Goal: Transaction & Acquisition: Purchase product/service

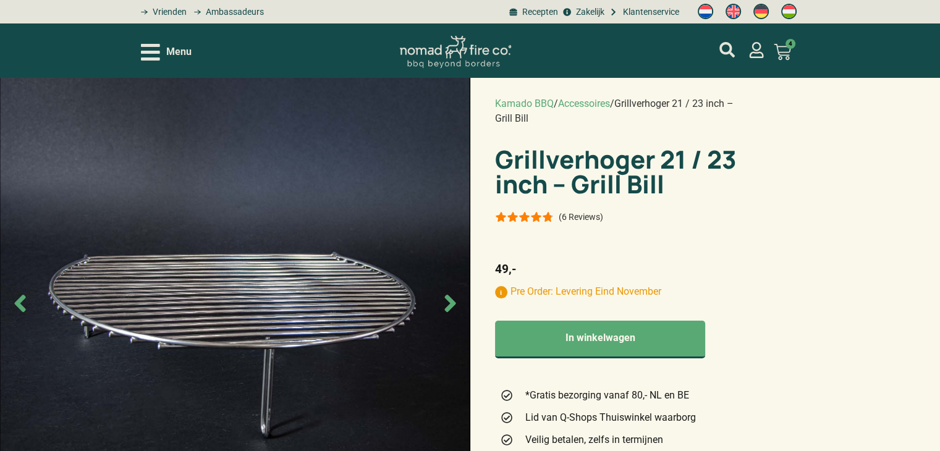
click at [781, 50] on icon at bounding box center [781, 51] width 17 height 17
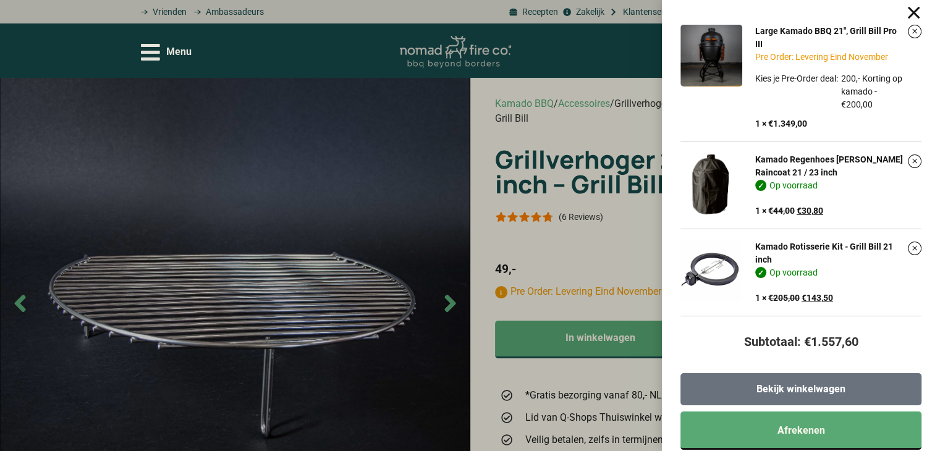
click at [811, 388] on span "Bekijk winkelwagen" at bounding box center [800, 389] width 89 height 10
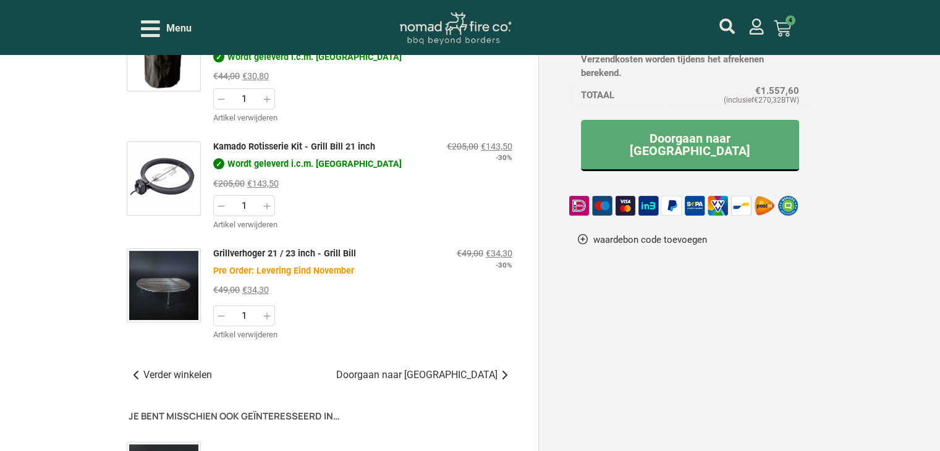
scroll to position [309, 0]
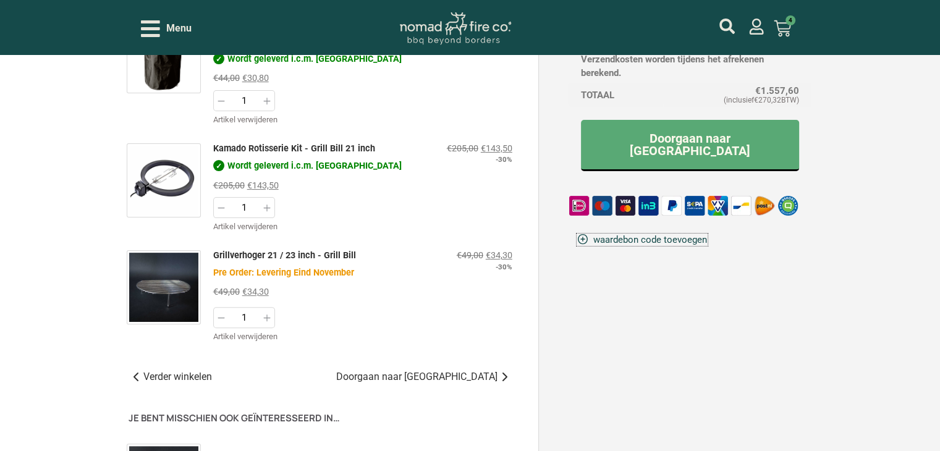
click at [643, 234] on link "waardebon code toevoegen" at bounding box center [642, 239] width 130 height 11
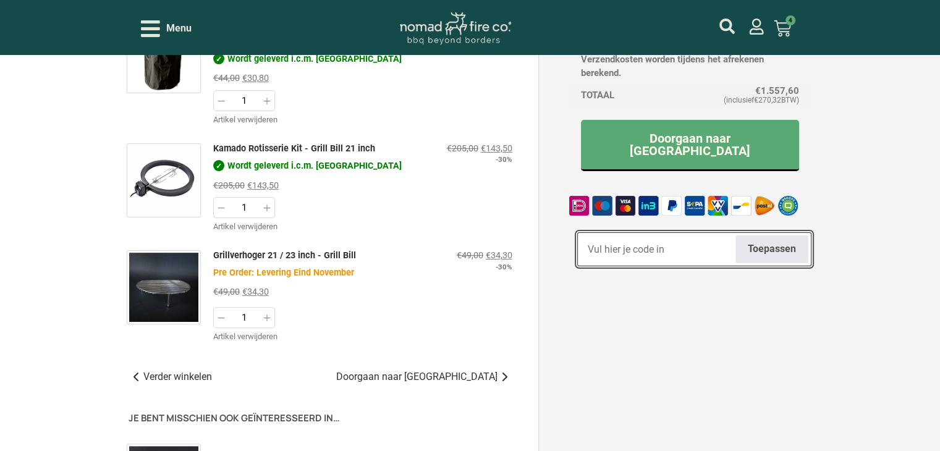
click at [639, 239] on input "Waardebon code" at bounding box center [694, 249] width 235 height 34
paste input "XH5#B"
type input "XH5#B"
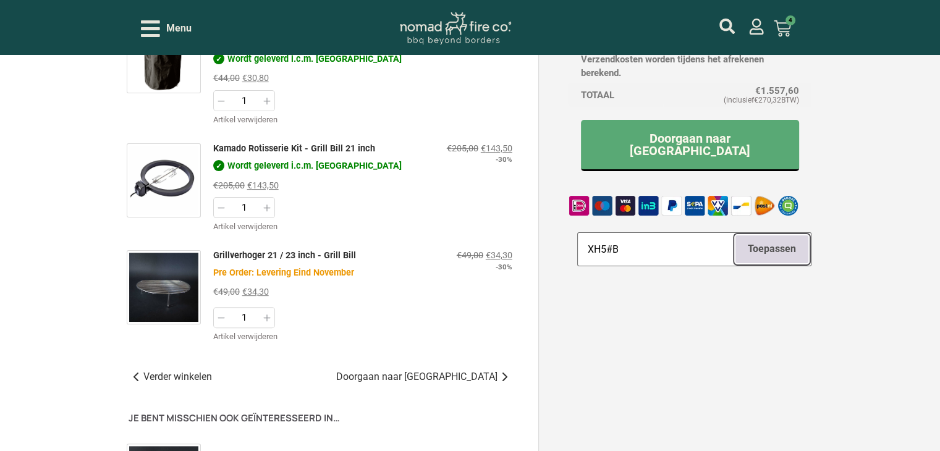
click at [757, 237] on button "Toepassen" at bounding box center [771, 249] width 73 height 28
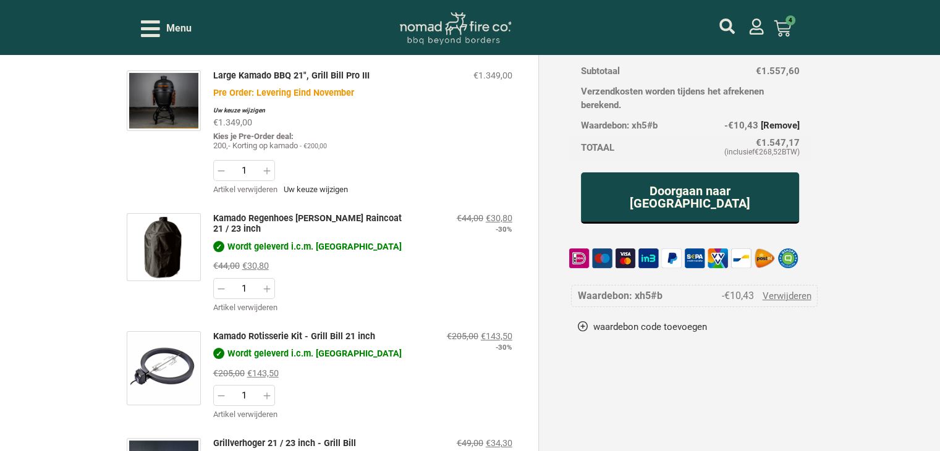
scroll to position [124, 0]
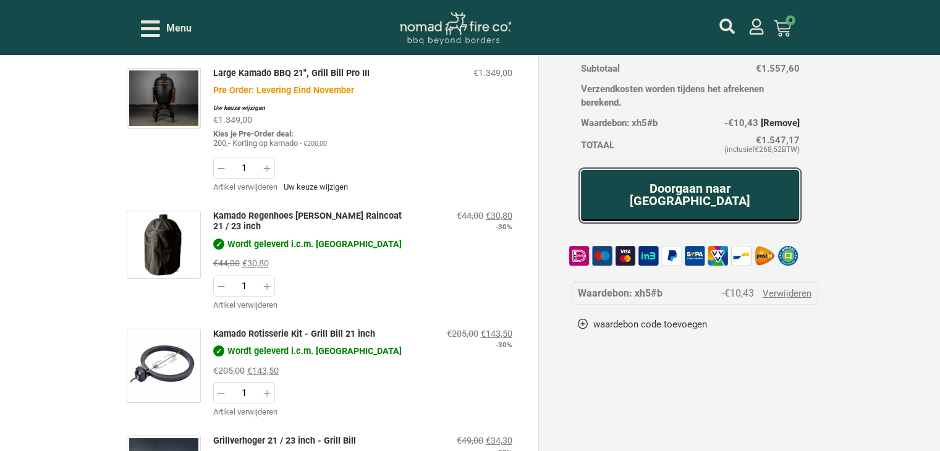
click at [694, 197] on link "Doorgaan naar afrekenen" at bounding box center [690, 195] width 219 height 51
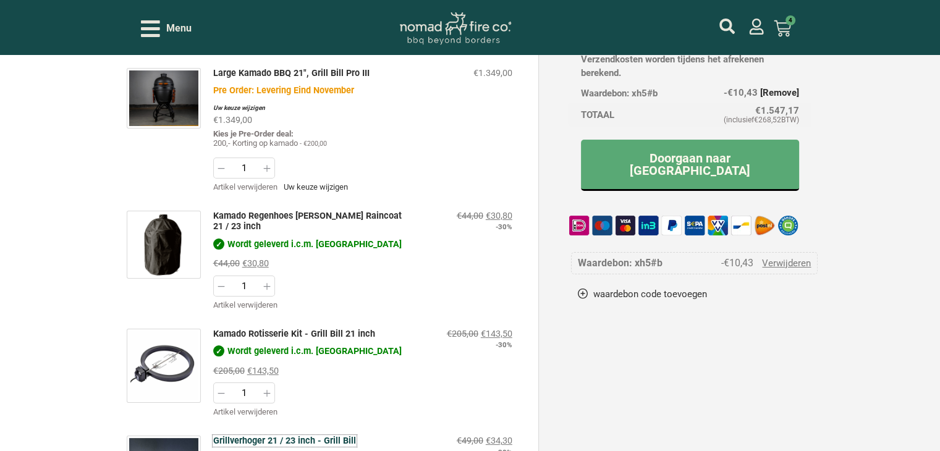
click at [319, 436] on link "Grillverhoger 21 / 23 inch - Grill Bill" at bounding box center [284, 441] width 143 height 11
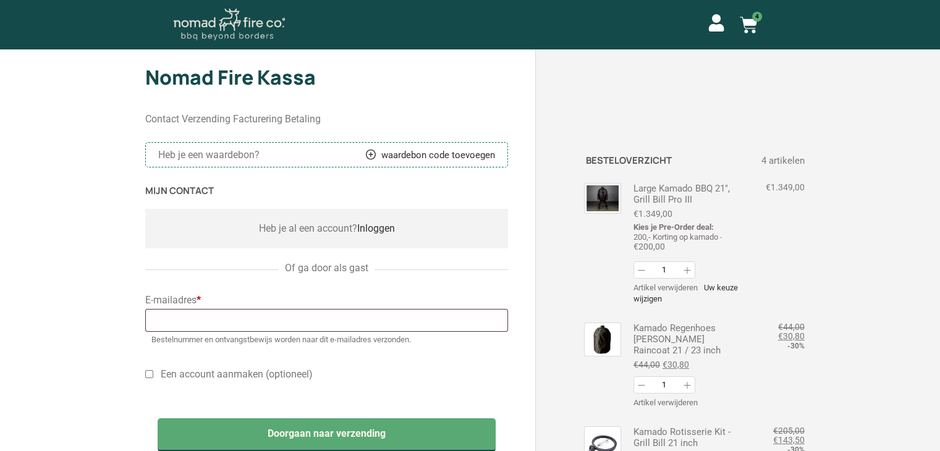
click at [714, 23] on icon at bounding box center [715, 22] width 17 height 17
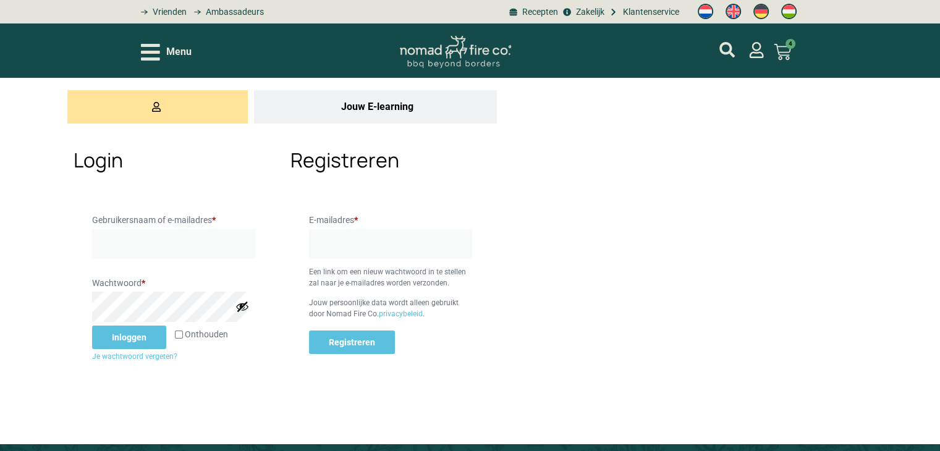
click at [151, 243] on input "Gebruikersnaam of e-mailadres * Vereist" at bounding box center [173, 244] width 163 height 30
type input "r.p.l.jacobs@home.nl"
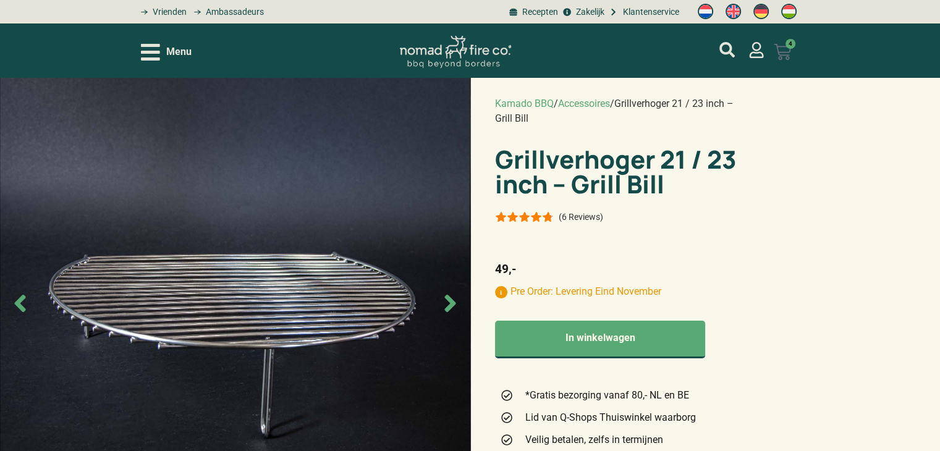
click at [790, 51] on icon at bounding box center [781, 51] width 17 height 17
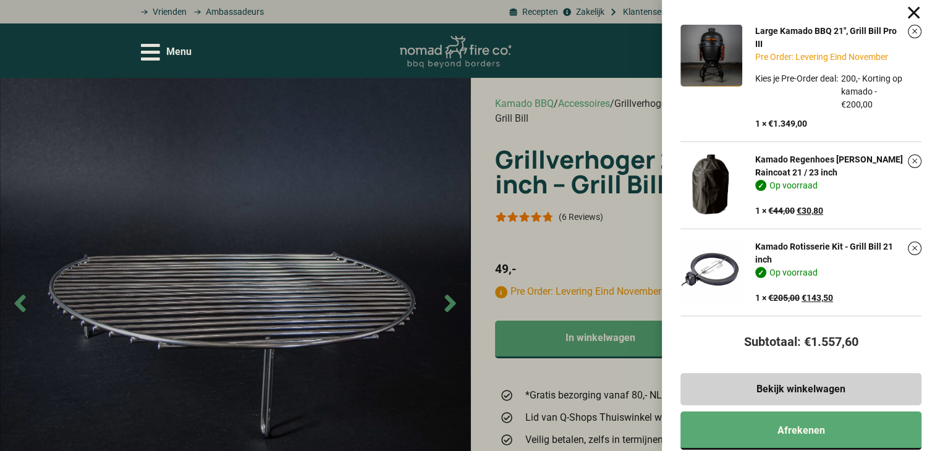
click at [786, 25] on div "Large Kamado BBQ 21", Grill Bill Pro III Pre Order: Levering Eind November Kies…" at bounding box center [823, 71] width 160 height 93
click at [792, 31] on link "Large Kamado BBQ 21", Grill Bill Pro III" at bounding box center [825, 37] width 141 height 23
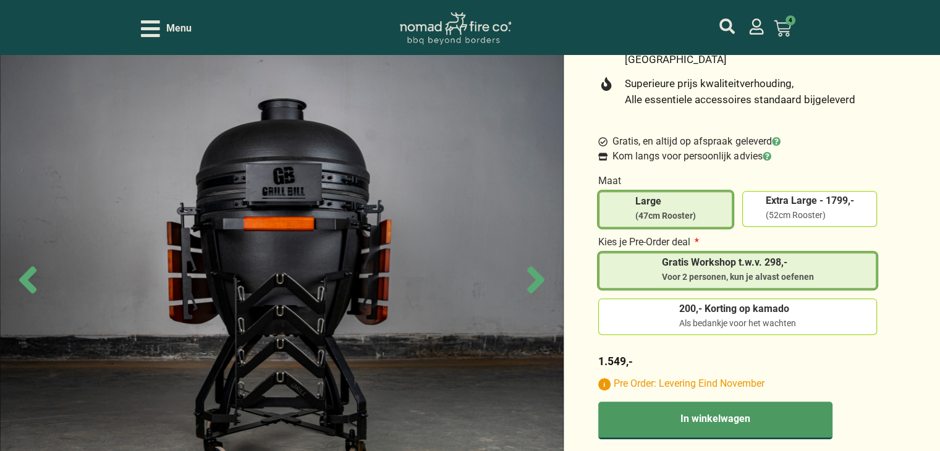
scroll to position [432, 0]
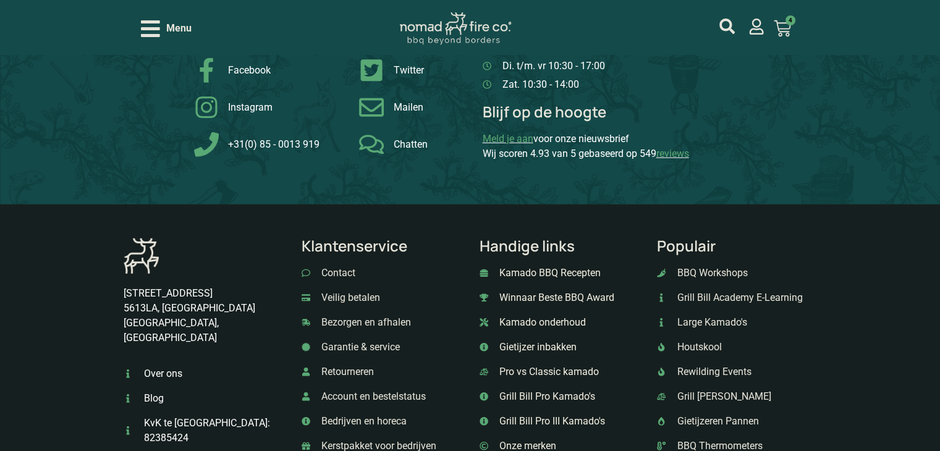
scroll to position [3460, 0]
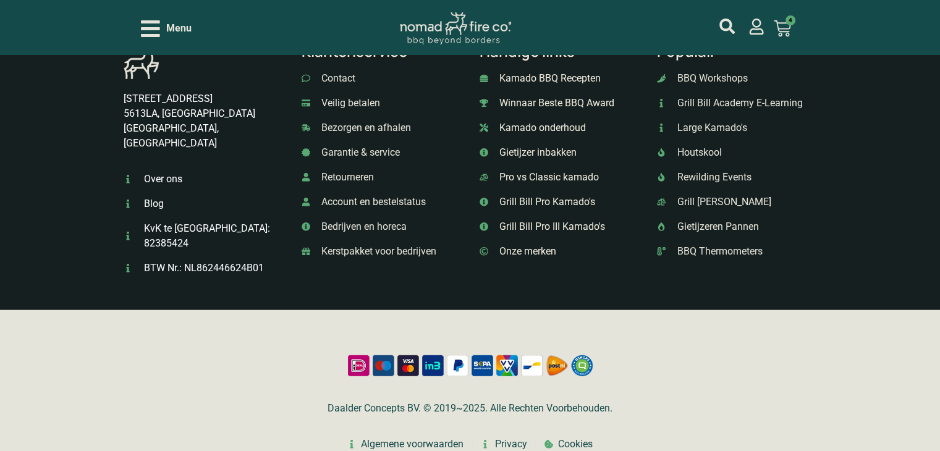
click at [811, 345] on div "Daalder Concepts BV. © 2019~2025. Alle Rechten Voorbehouden. Algemene voorwaard…" at bounding box center [470, 450] width 940 height 281
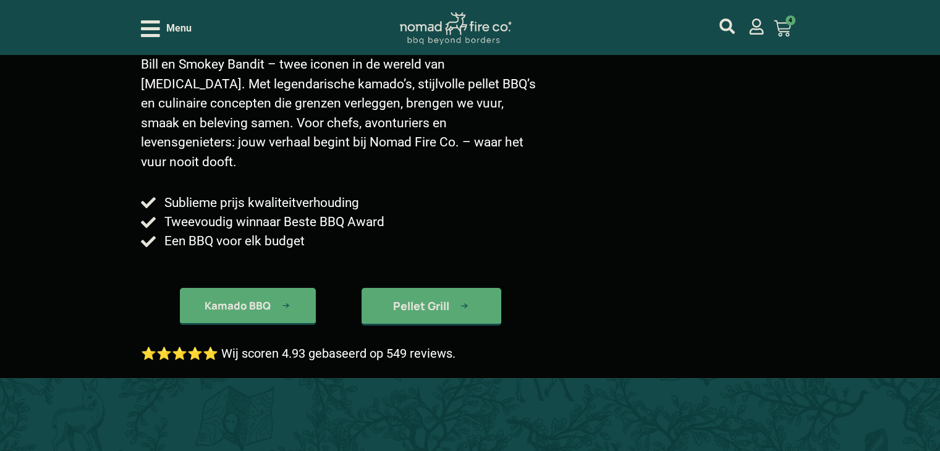
scroll to position [0, 0]
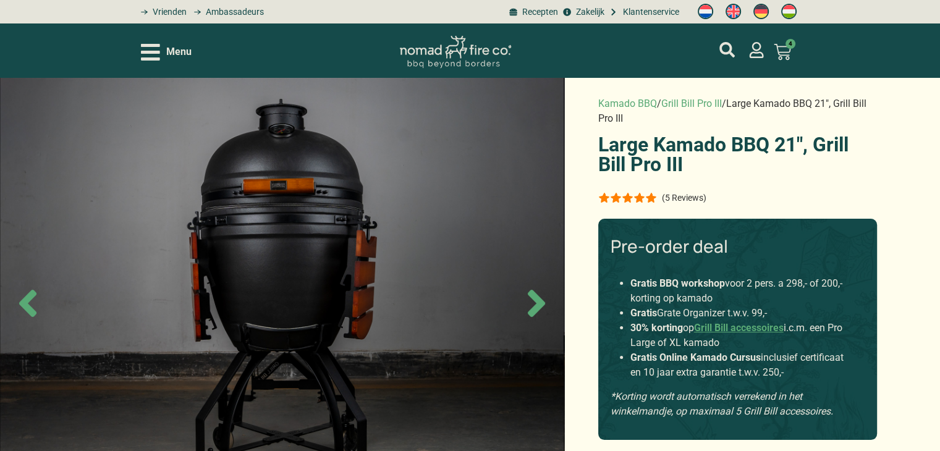
click at [158, 52] on icon "Open/Close Menu" at bounding box center [150, 52] width 19 height 17
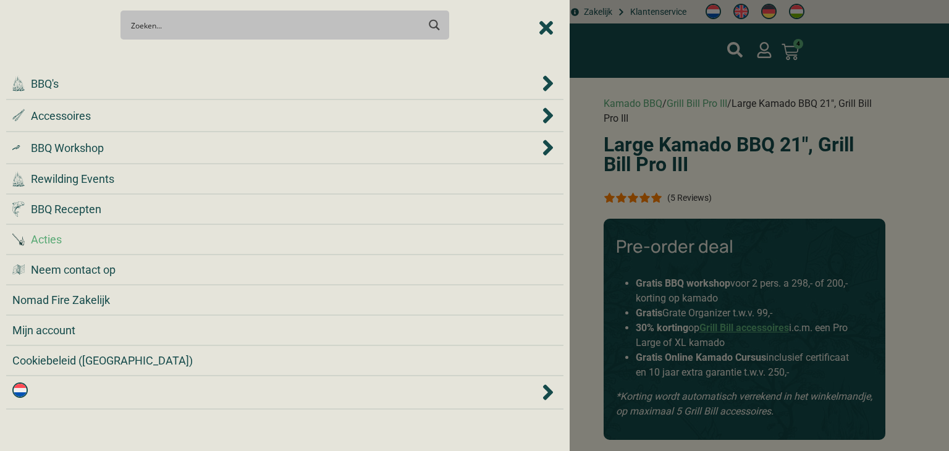
click at [44, 243] on span "Acties" at bounding box center [46, 239] width 31 height 17
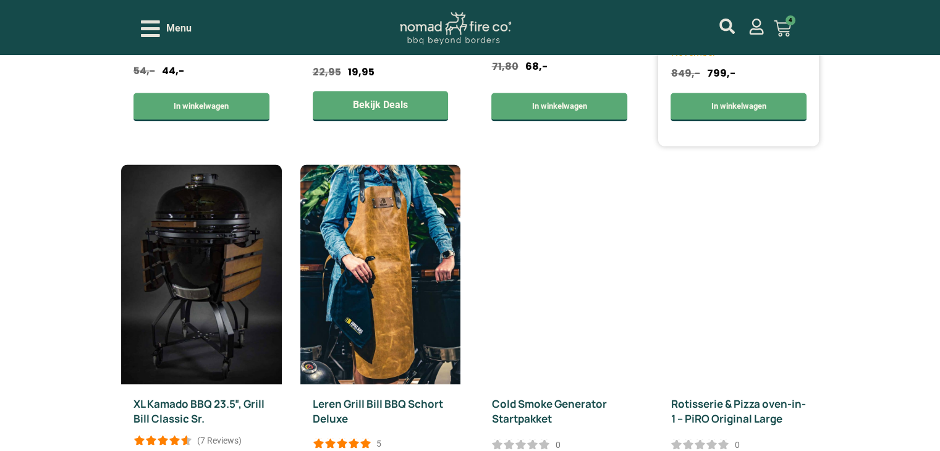
scroll to position [2038, 0]
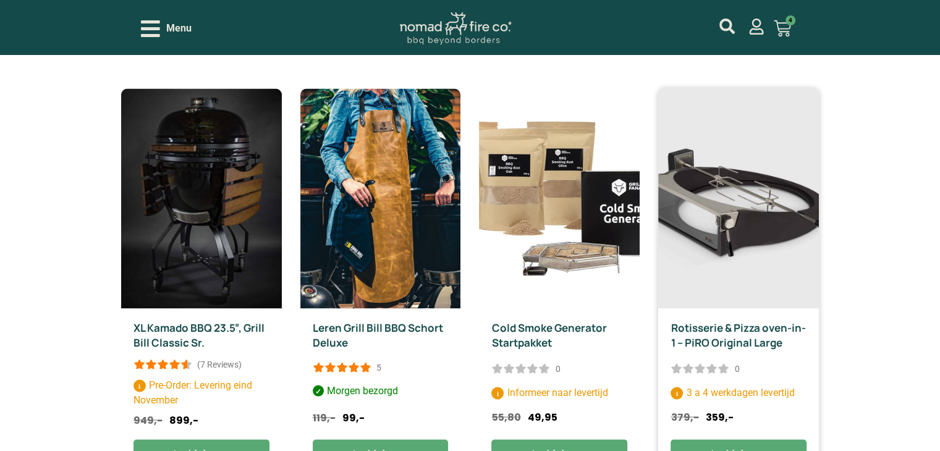
click at [735, 336] on link "Rotisserie & Pizza oven-in-1 – PiRO Original Large" at bounding box center [737, 334] width 135 height 29
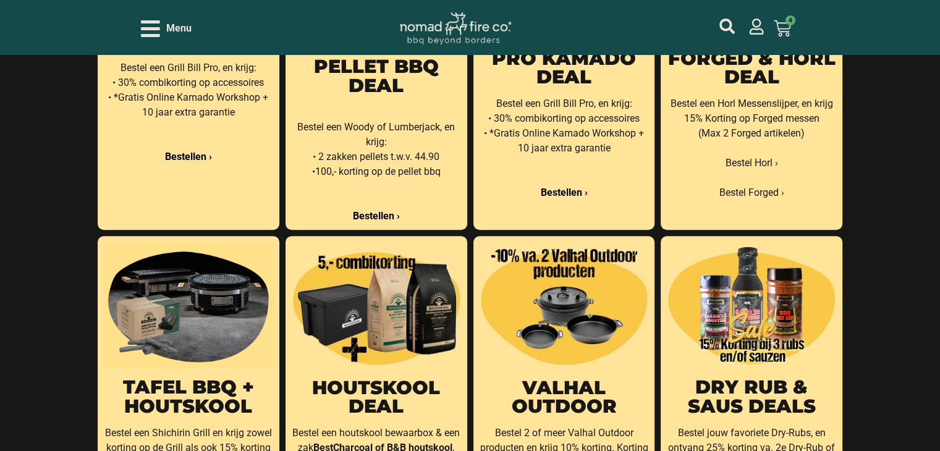
scroll to position [556, 0]
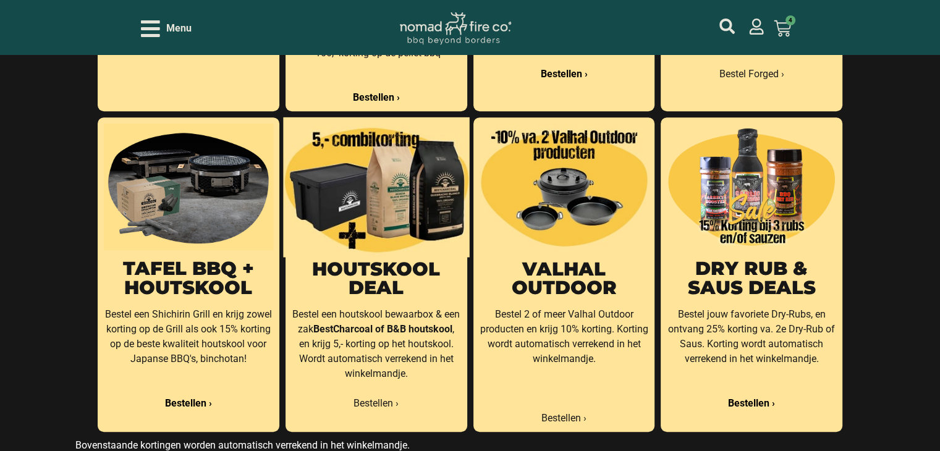
click at [381, 218] on img at bounding box center [376, 187] width 186 height 140
click at [353, 257] on img at bounding box center [376, 187] width 186 height 140
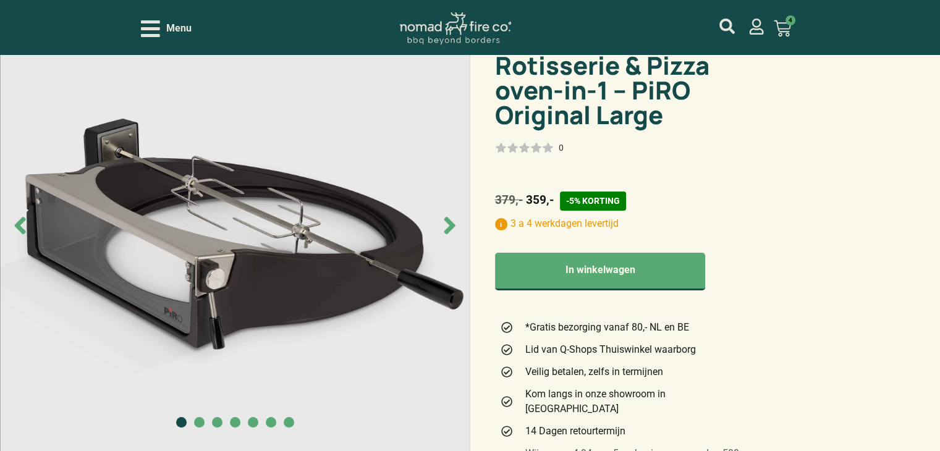
scroll to position [124, 0]
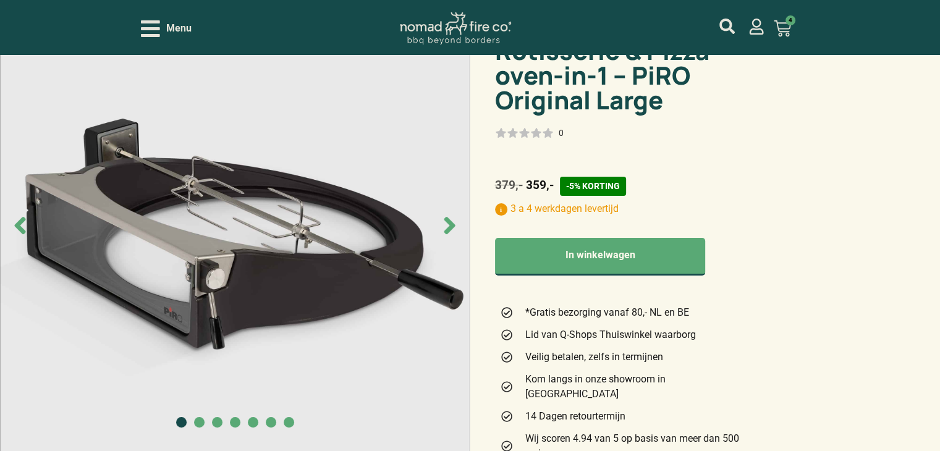
click at [447, 220] on icon "Next slide" at bounding box center [449, 225] width 11 height 17
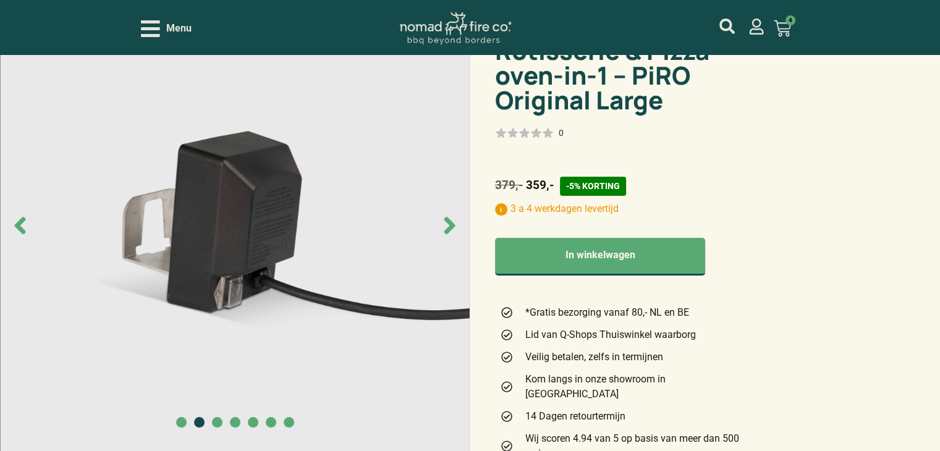
click at [448, 220] on icon "Next slide" at bounding box center [449, 225] width 11 height 17
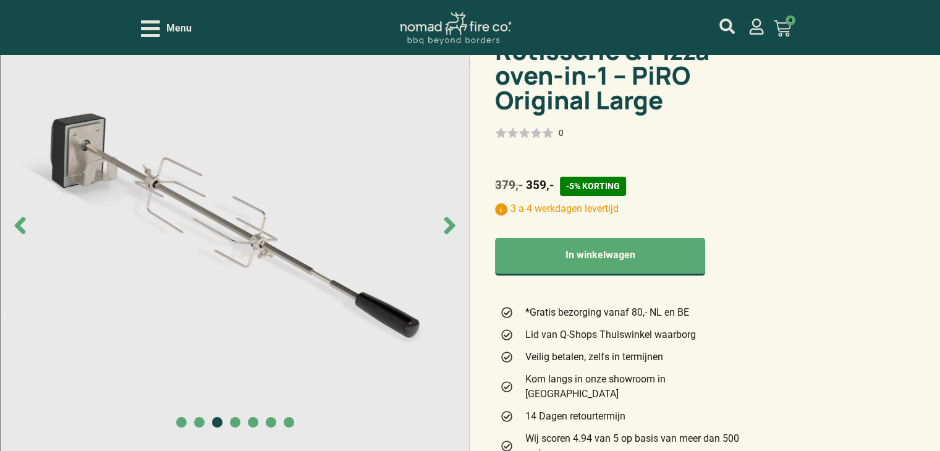
click at [448, 220] on icon "Next slide" at bounding box center [449, 225] width 11 height 17
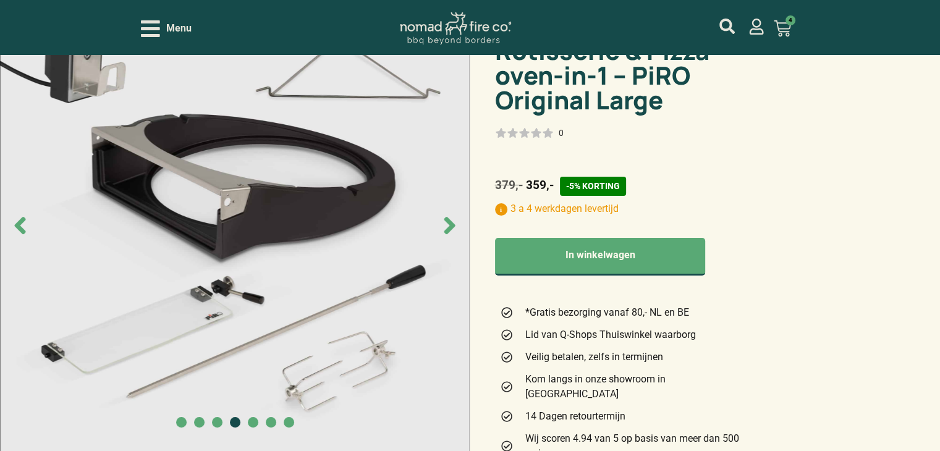
click at [448, 220] on icon "Next slide" at bounding box center [449, 225] width 11 height 17
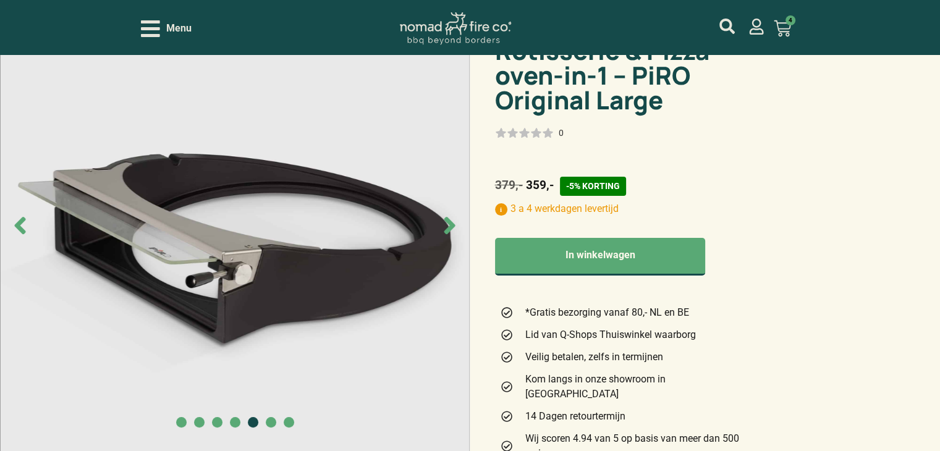
click at [448, 220] on icon "Next slide" at bounding box center [449, 225] width 11 height 17
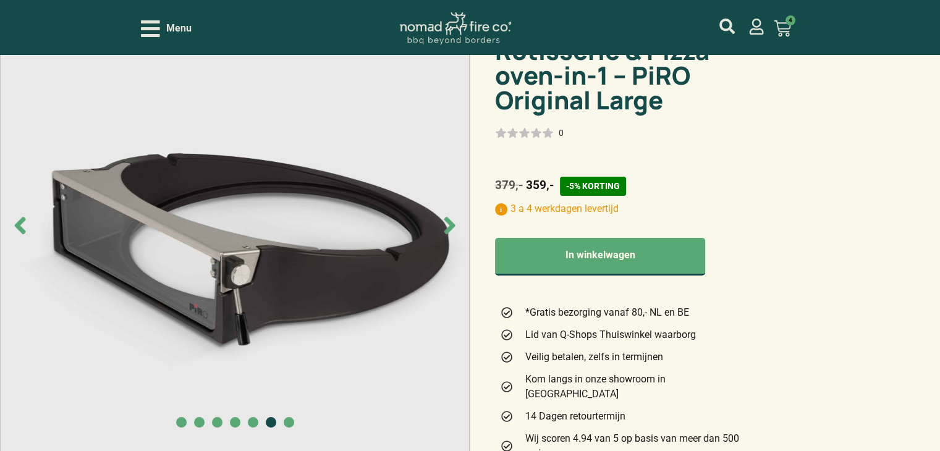
click at [448, 220] on icon "Next slide" at bounding box center [449, 225] width 11 height 17
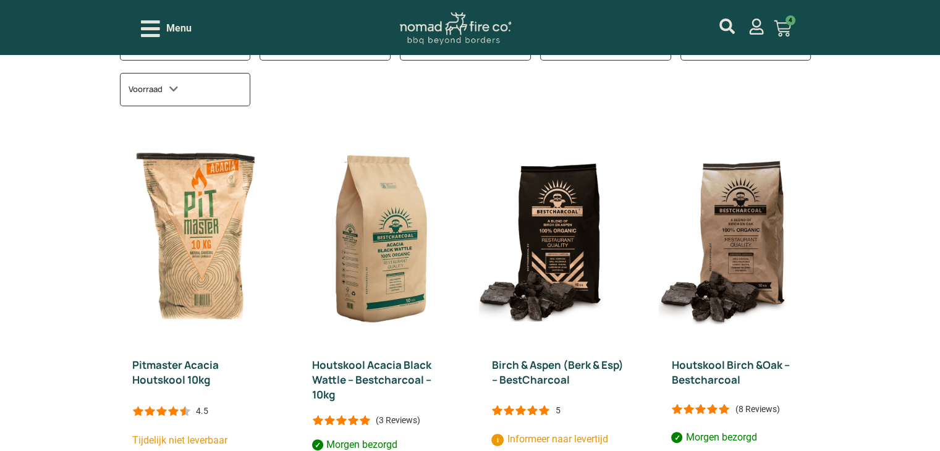
scroll to position [124, 0]
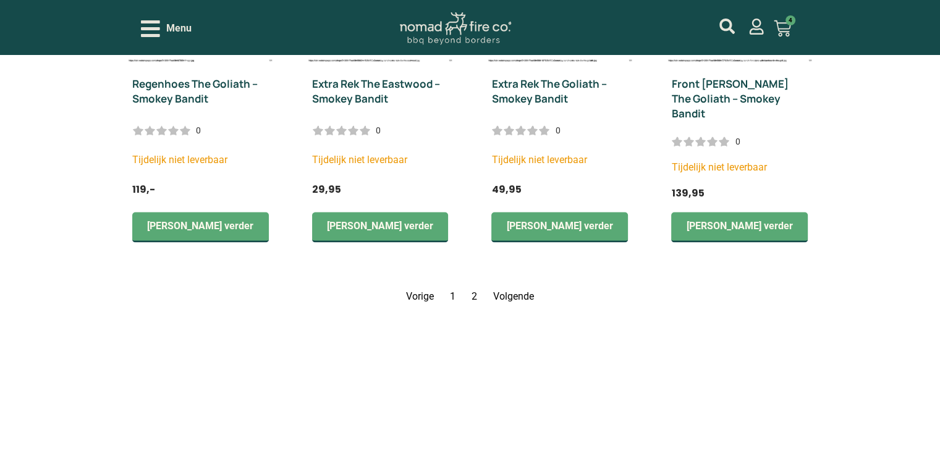
scroll to position [1853, 0]
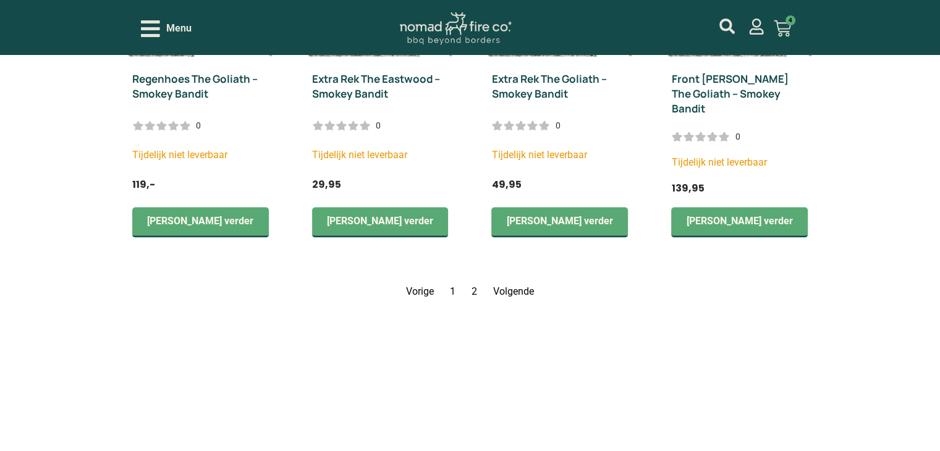
click at [512, 285] on link "Volgende" at bounding box center [513, 291] width 41 height 12
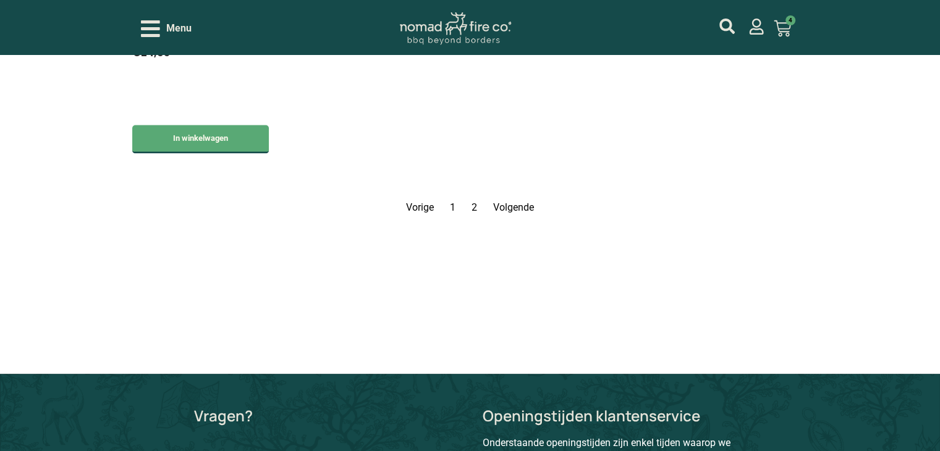
scroll to position [1853, 0]
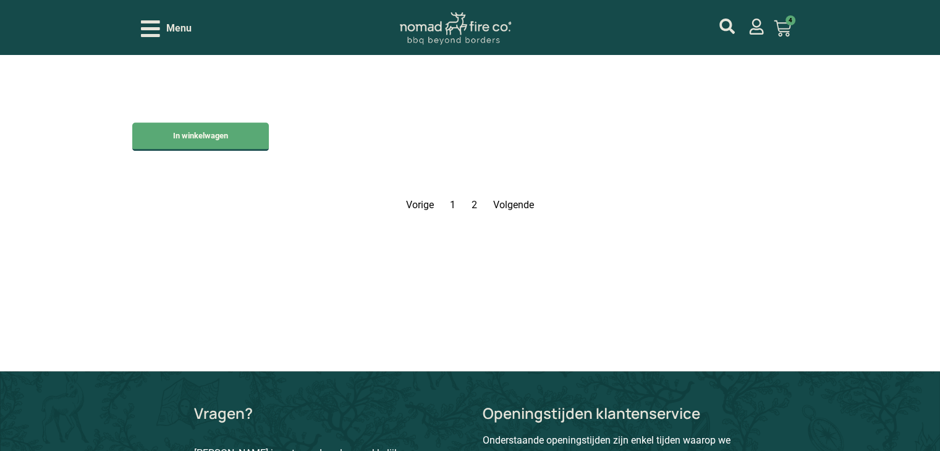
click at [449, 200] on nav "Vorige Pagina 1 Pagina 2 Volgende" at bounding box center [470, 205] width 701 height 15
click at [450, 203] on link "Pagina 1" at bounding box center [453, 205] width 6 height 12
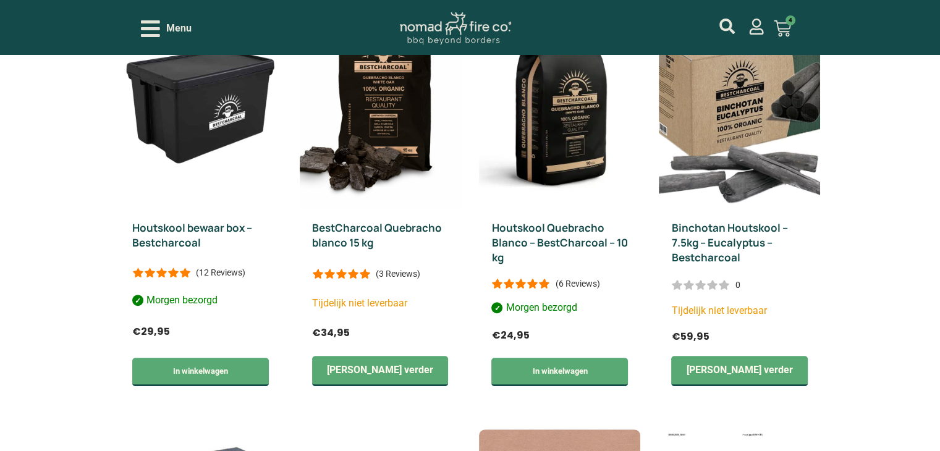
scroll to position [816, 0]
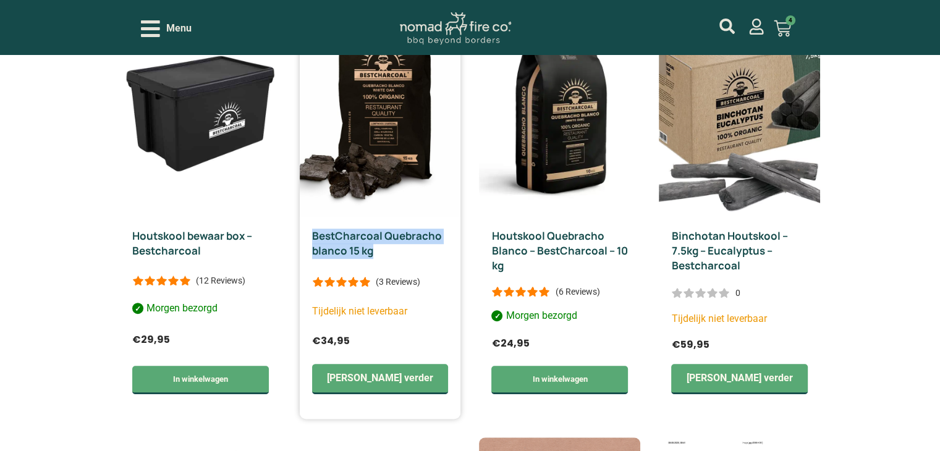
drag, startPoint x: 310, startPoint y: 220, endPoint x: 386, endPoint y: 237, distance: 78.4
click at [386, 237] on div "BestCharcoal Quebracho blanco 15 kg (3 Reviews) Tijdelijk niet leverbaar € 34,9…" at bounding box center [380, 318] width 161 height 202
copy link "BestCharcoal Quebracho blanco 15 kg"
click at [534, 235] on link "Houtskool Quebracho Blanco – BestCharcoal – 10 kg" at bounding box center [559, 251] width 136 height 44
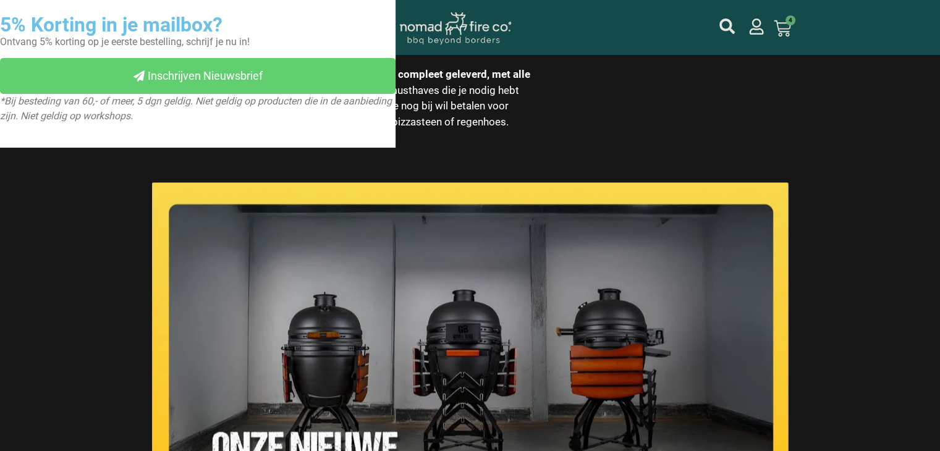
scroll to position [2533, 0]
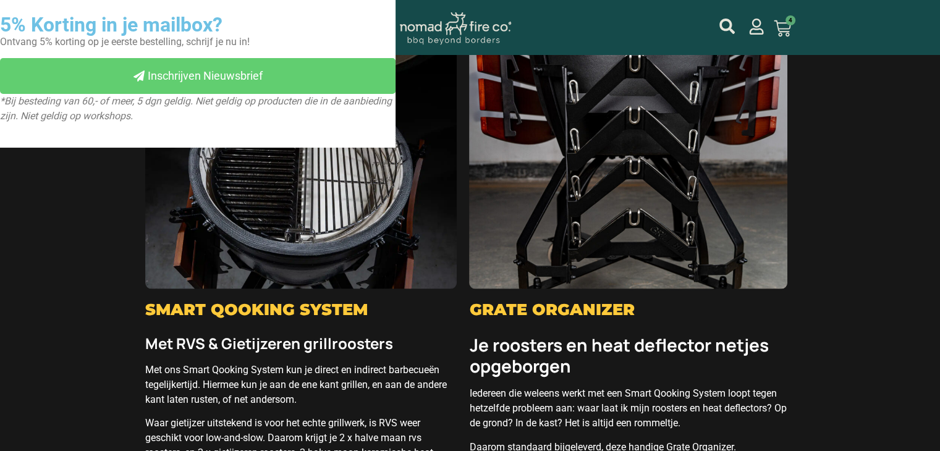
drag, startPoint x: 882, startPoint y: 141, endPoint x: 741, endPoint y: 33, distance: 177.9
click at [882, 141] on section "Standaard bijgeleverd Mooier, matter, en functioneler dan ooit! De derde genera…" at bounding box center [470, 351] width 940 height 2246
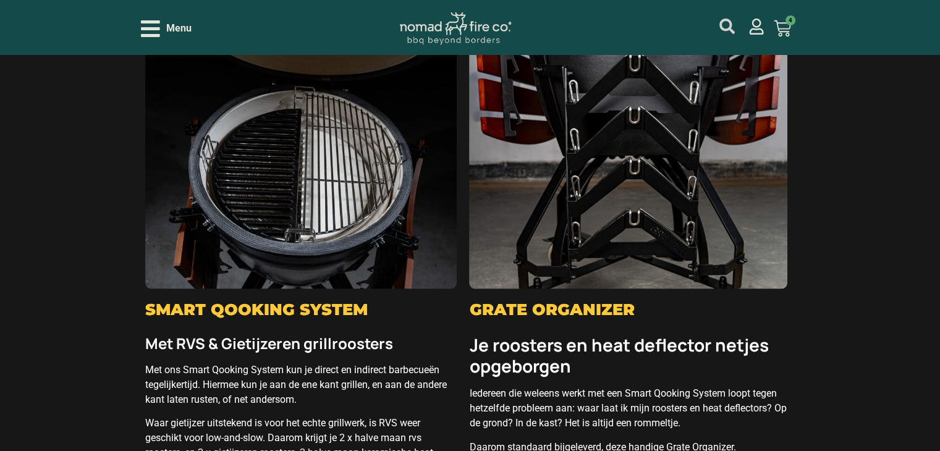
click at [727, 21] on icon "mijn account" at bounding box center [726, 26] width 15 height 15
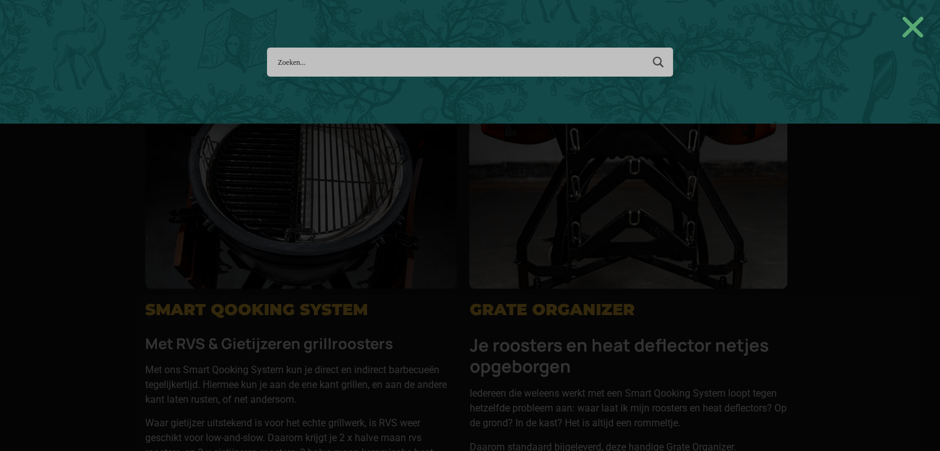
click at [319, 44] on div "Search Meer resultaten... Filter op categorie Accessoires BBQ Boeken BBQ Gietij…" at bounding box center [470, 62] width 940 height 124
click at [311, 55] on input "Search input" at bounding box center [459, 62] width 364 height 23
type input "divide"
click at [661, 61] on icon "Search magnifier button" at bounding box center [658, 62] width 14 height 22
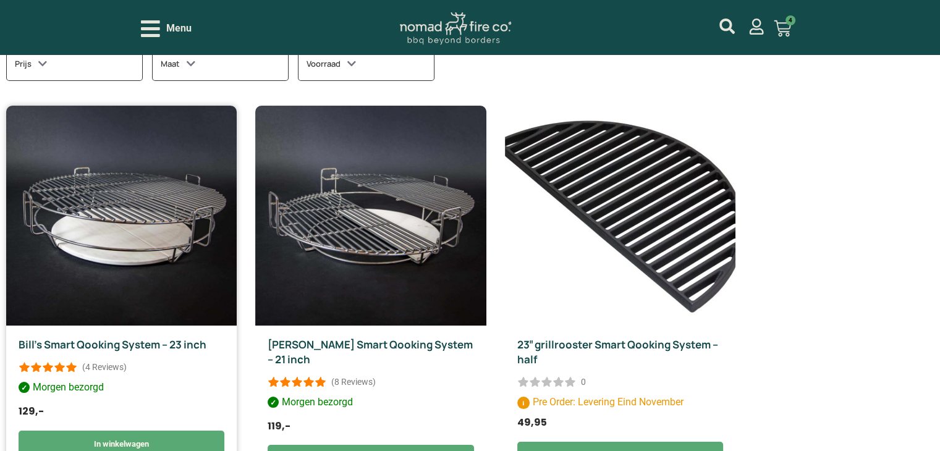
scroll to position [124, 0]
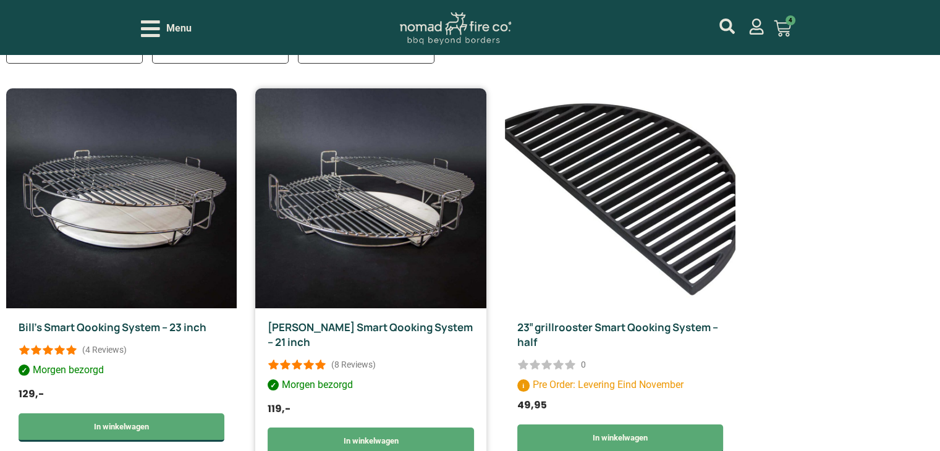
click at [381, 219] on img at bounding box center [370, 198] width 230 height 220
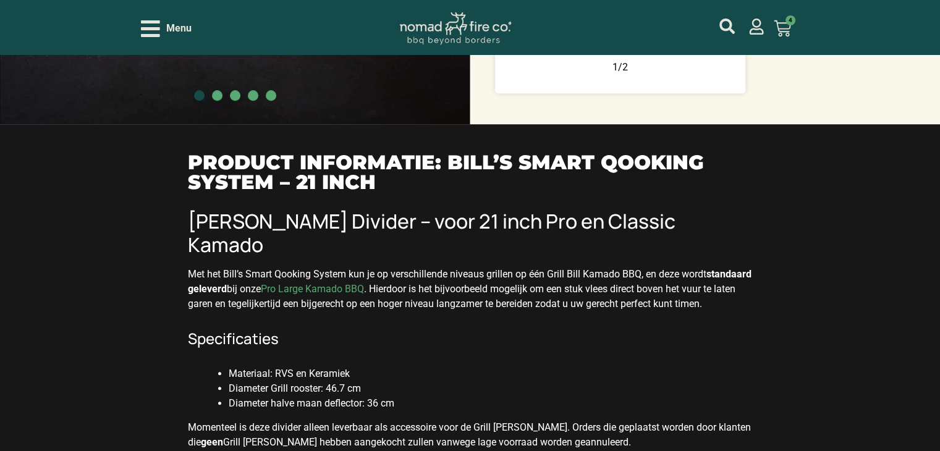
scroll to position [927, 0]
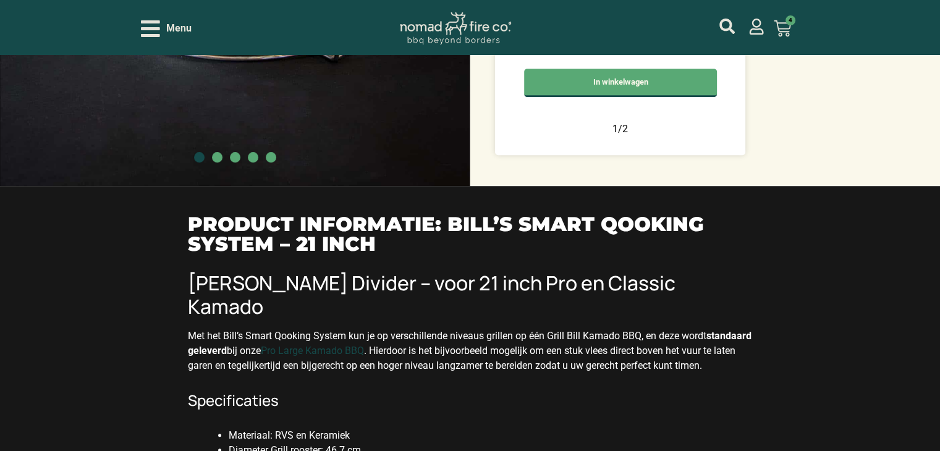
click at [362, 345] on link "Pro Large Kamado BBQ" at bounding box center [312, 351] width 103 height 12
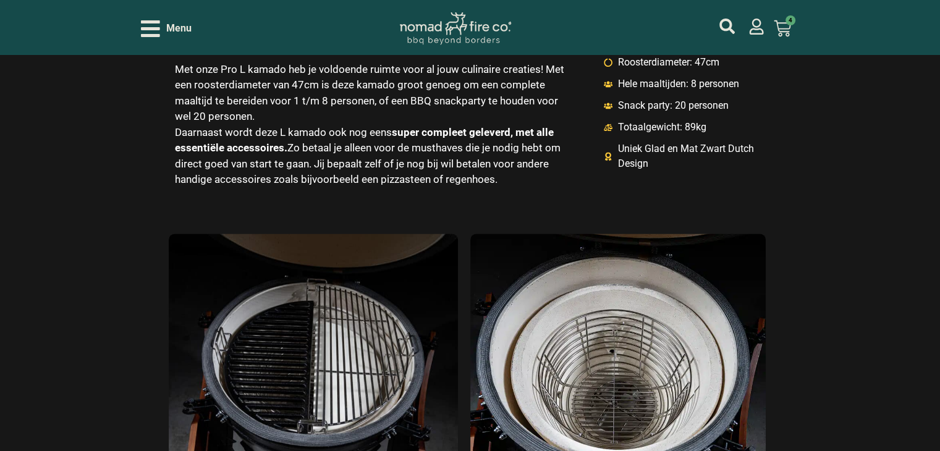
scroll to position [1792, 0]
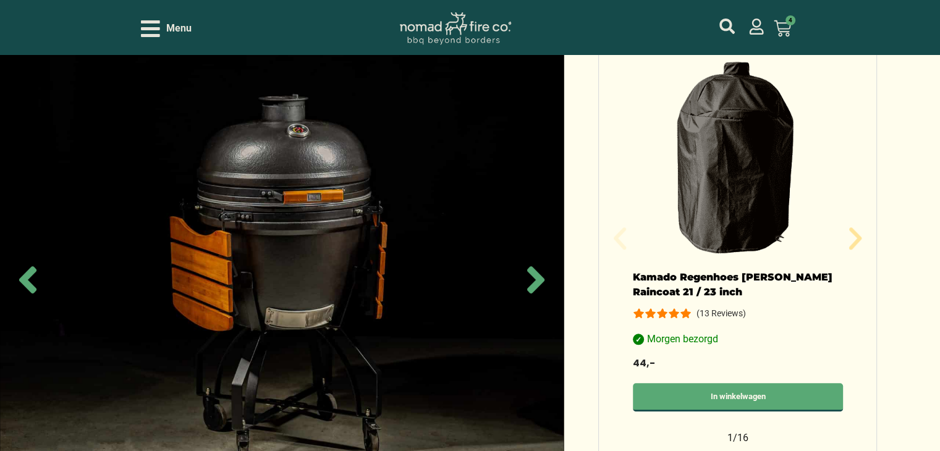
scroll to position [494, 0]
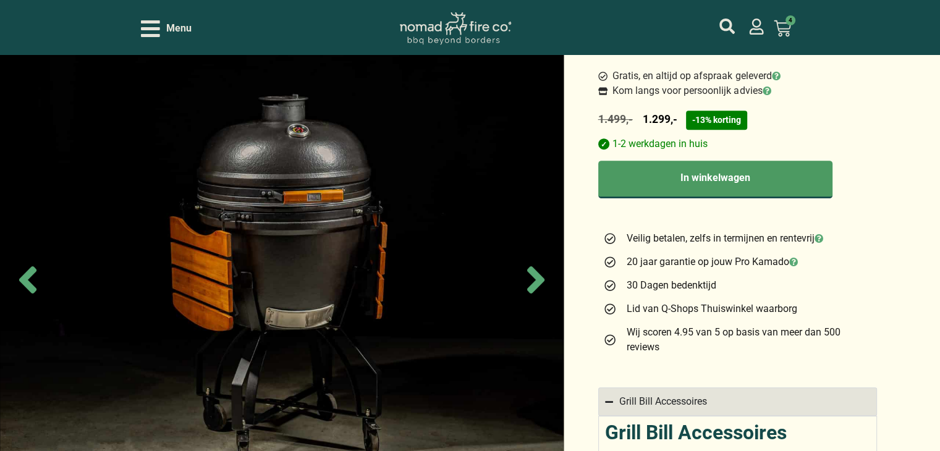
click at [779, 27] on icon at bounding box center [781, 28] width 17 height 17
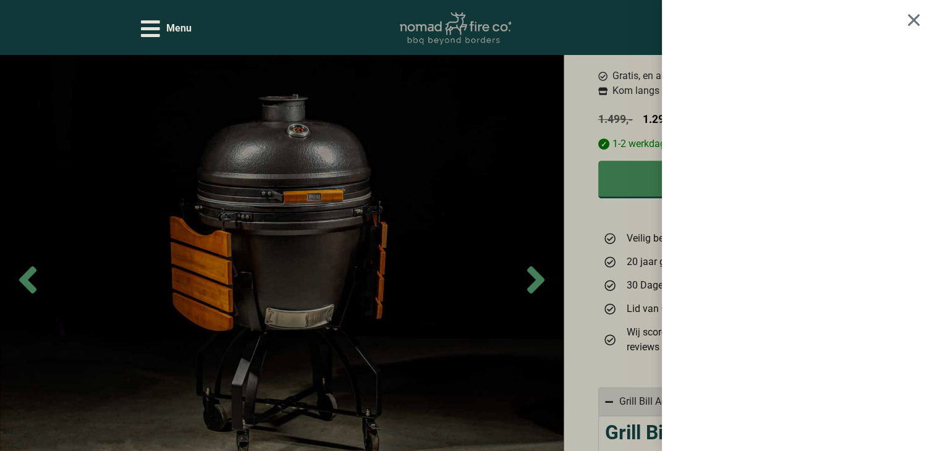
click at [921, 24] on div at bounding box center [913, 19] width 15 height 14
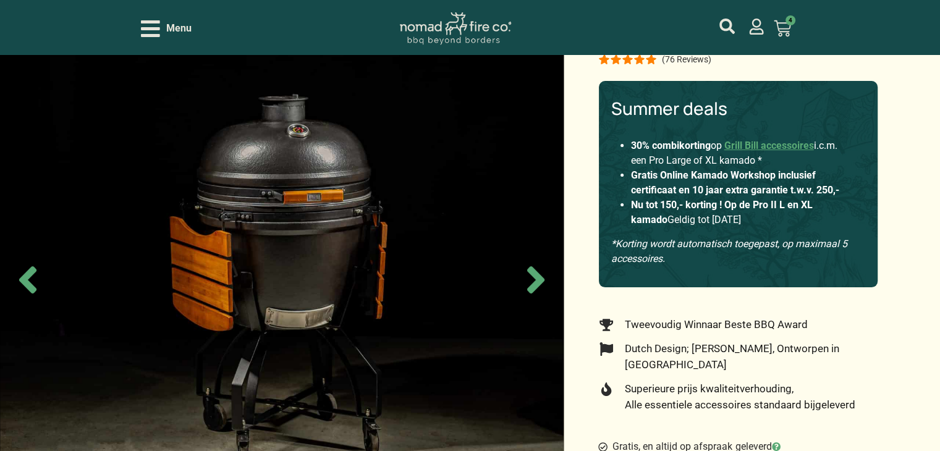
scroll to position [0, 0]
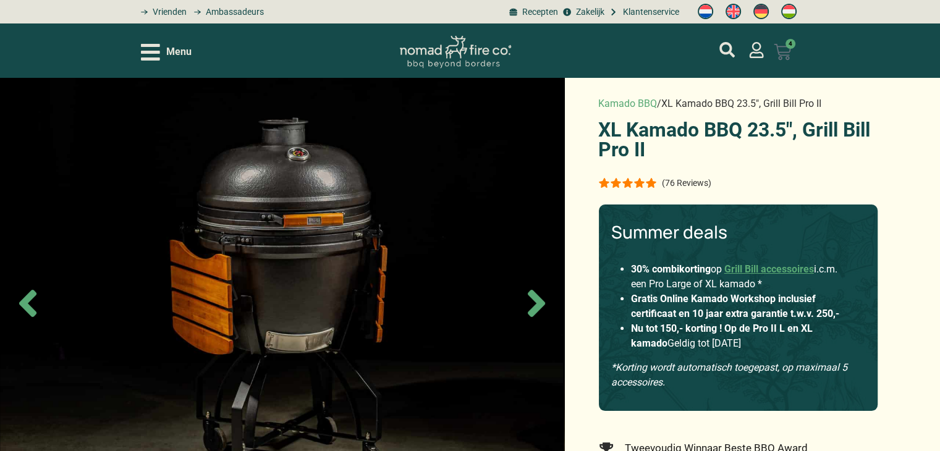
click at [781, 51] on icon at bounding box center [781, 51] width 17 height 17
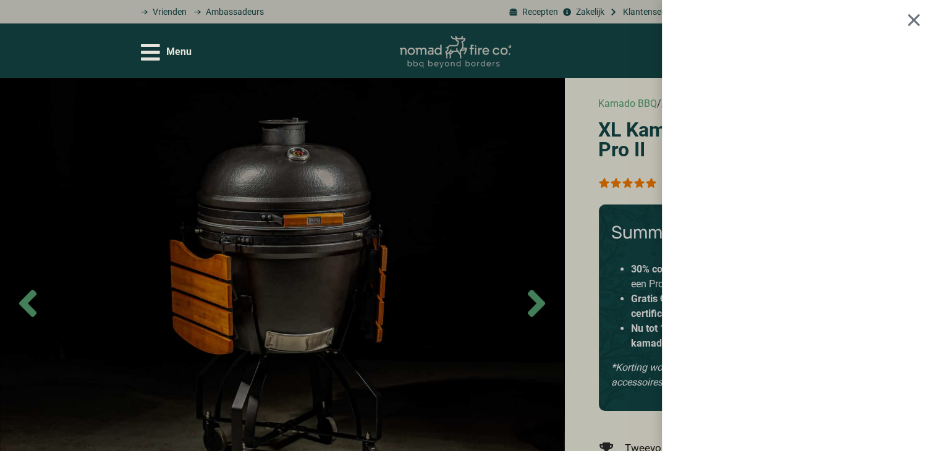
click at [921, 21] on div at bounding box center [913, 19] width 15 height 14
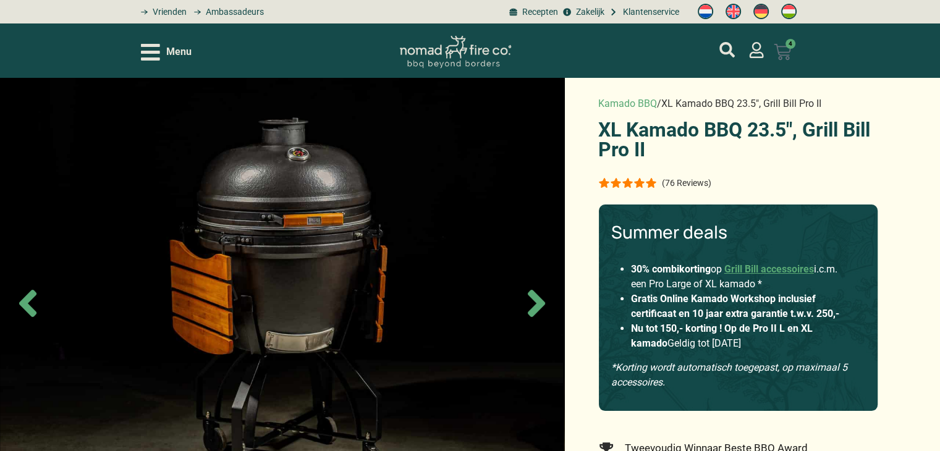
click at [783, 50] on icon at bounding box center [781, 51] width 17 height 17
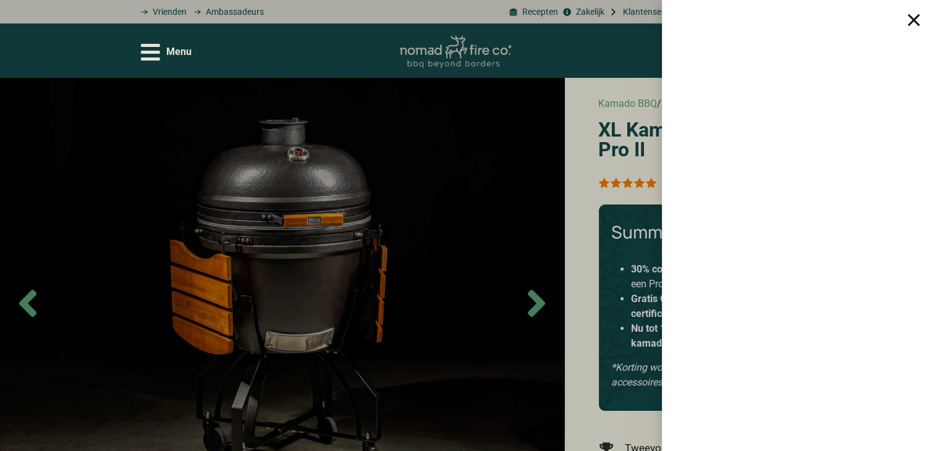
click at [528, 164] on div at bounding box center [470, 225] width 940 height 451
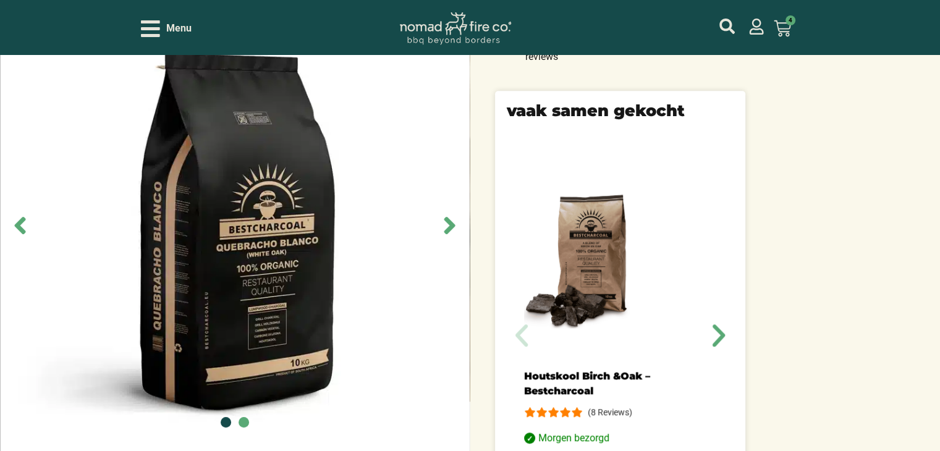
scroll to position [803, 0]
click at [440, 224] on icon "Next slide" at bounding box center [450, 226] width 28 height 28
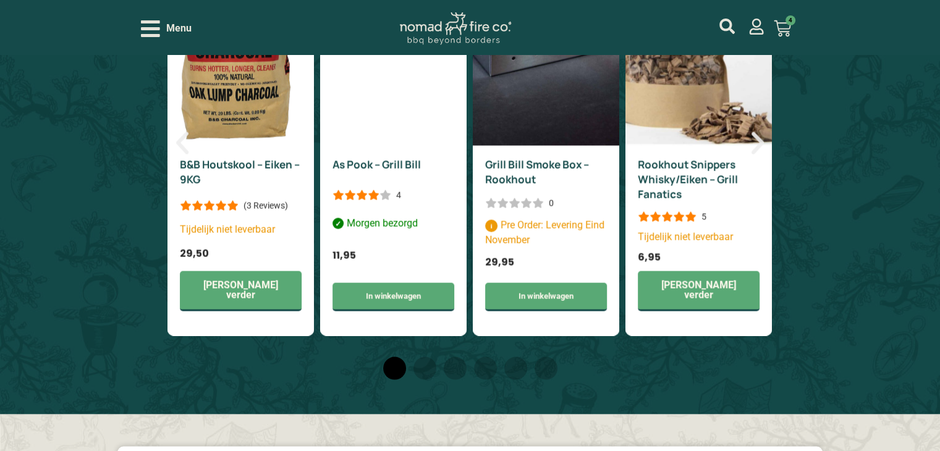
scroll to position [2286, 0]
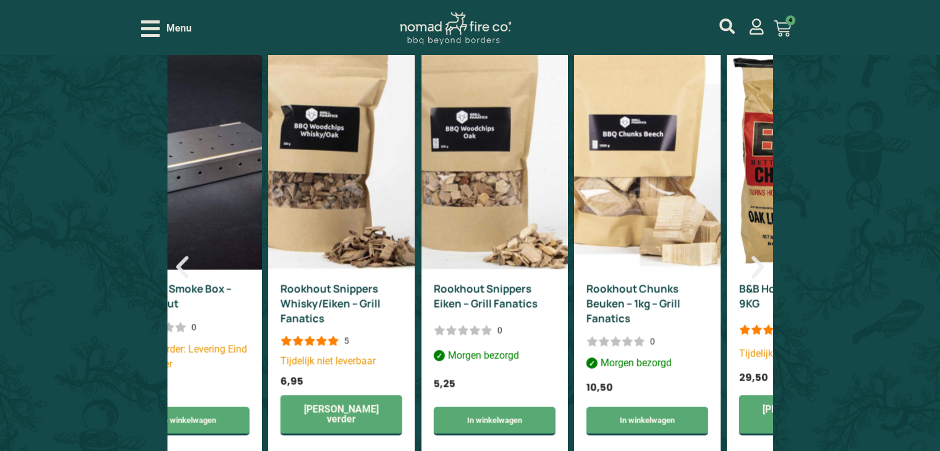
click at [299, 281] on link "Rookhout Snippers Whisky/Eiken – Grill Fanatics" at bounding box center [330, 303] width 100 height 44
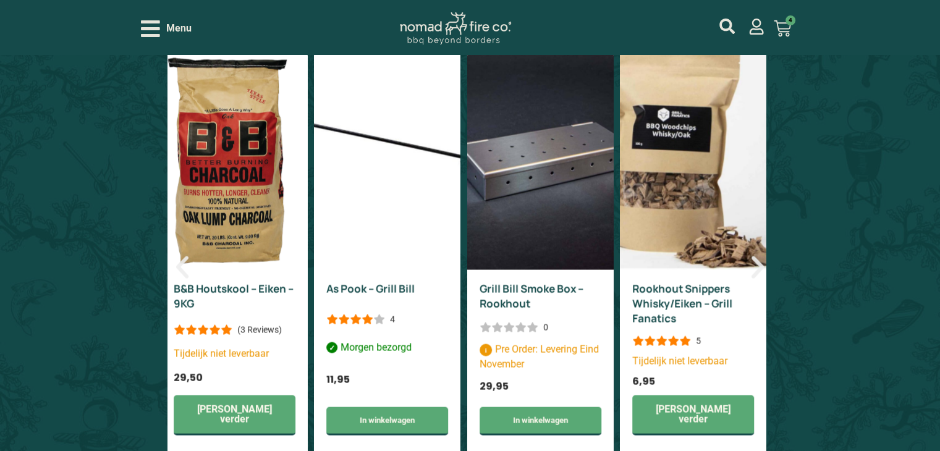
click at [1, 216] on div "Alternatieven Hetzelfde, maar dan anders Grill Bill Smoke Box – Rookhout 0 Pre …" at bounding box center [470, 249] width 940 height 577
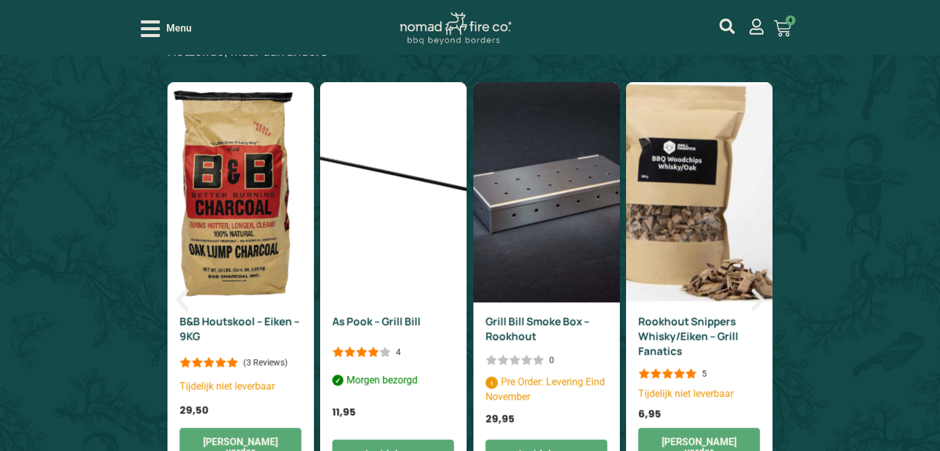
scroll to position [2224, 0]
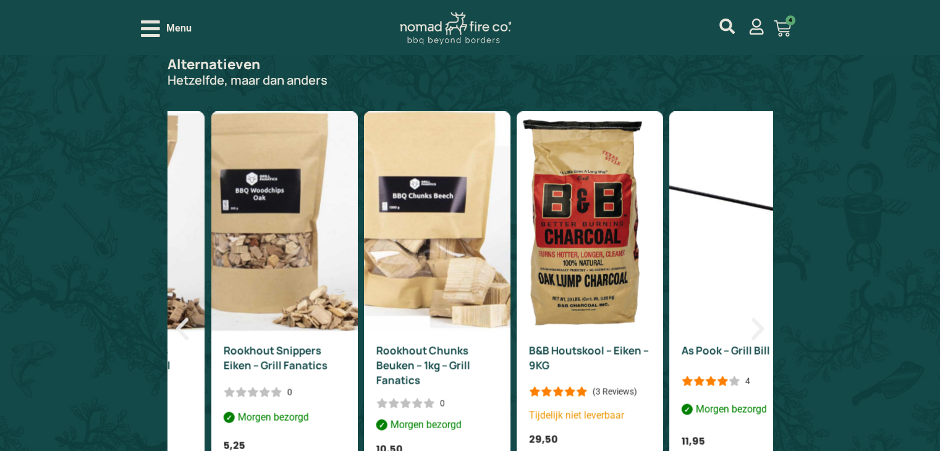
click at [2, 210] on div "Alternatieven Hetzelfde, maar dan anders Grill Bill Smoke Box – Rookhout 0 Pre …" at bounding box center [470, 311] width 940 height 577
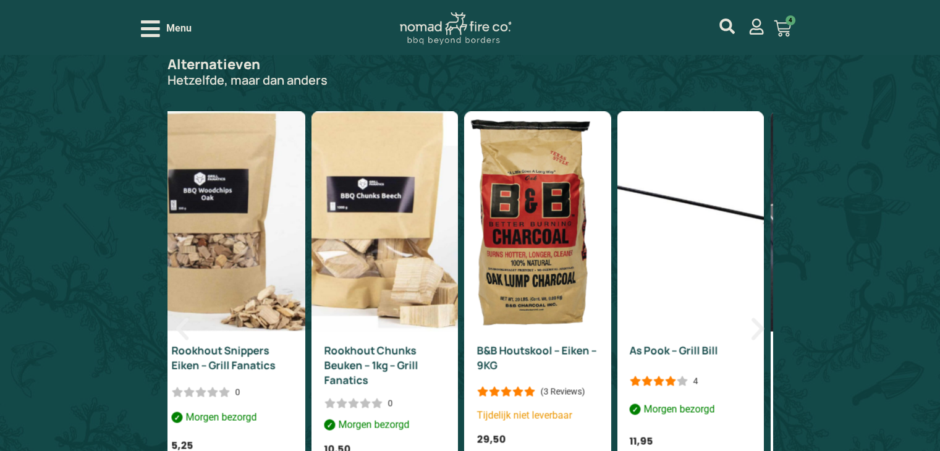
click at [673, 343] on link "As Pook – Grill Bill" at bounding box center [674, 350] width 88 height 14
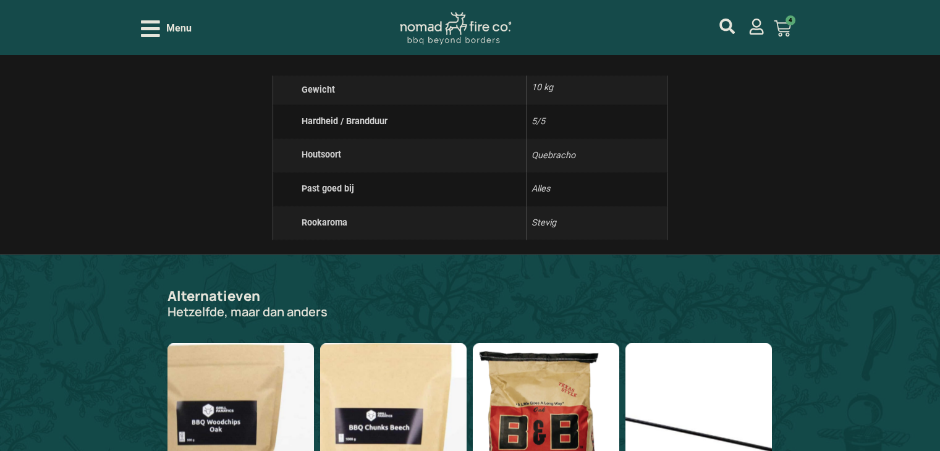
scroll to position [1977, 0]
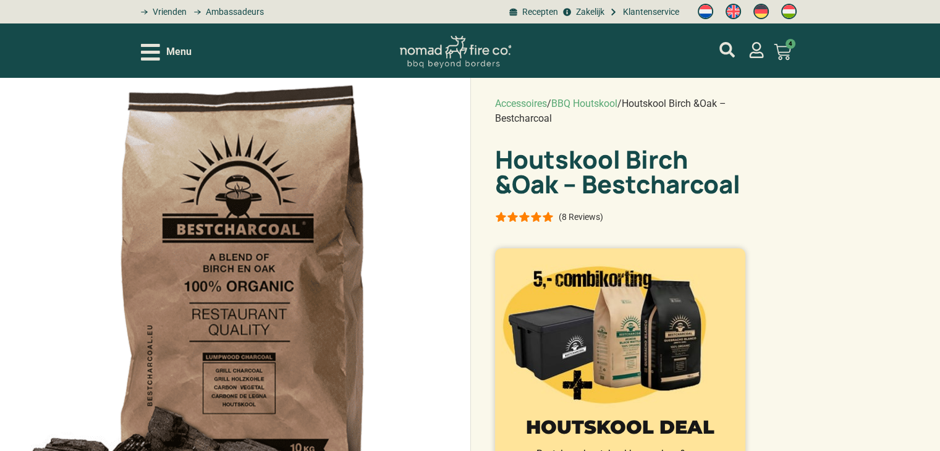
click at [584, 212] on p "(8 Reviews)" at bounding box center [580, 217] width 44 height 10
click at [576, 212] on p "(8 Reviews)" at bounding box center [580, 217] width 44 height 10
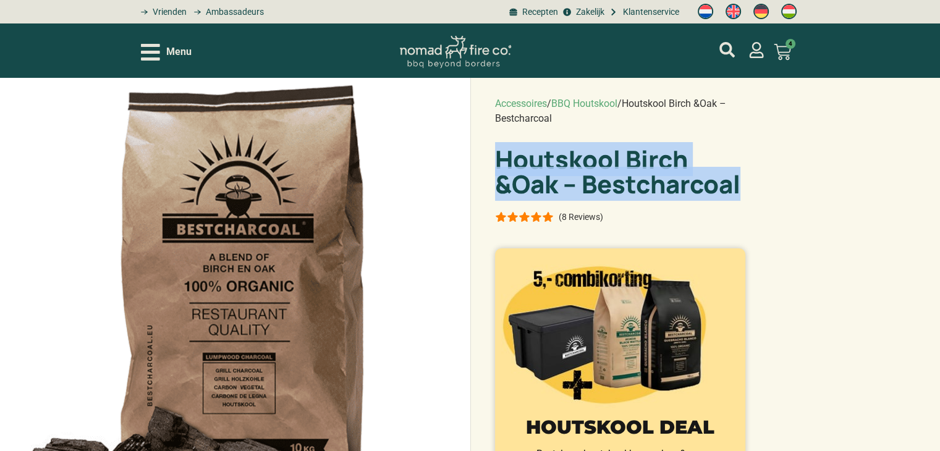
drag, startPoint x: 496, startPoint y: 141, endPoint x: 618, endPoint y: 161, distance: 123.9
click at [618, 161] on h1 "Houtskool Birch &Oak – Bestcharcoal" at bounding box center [620, 171] width 251 height 49
copy h1 "Houtskool Birch &Oak – Bestcharcoal"
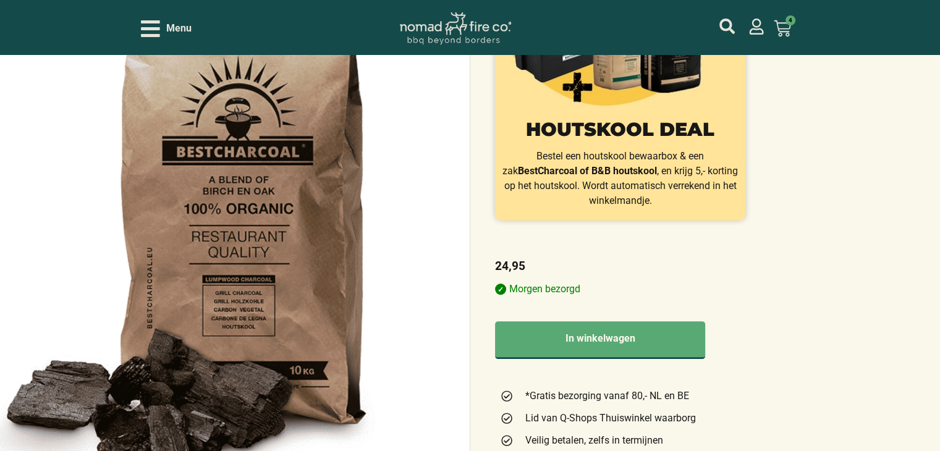
scroll to position [371, 0]
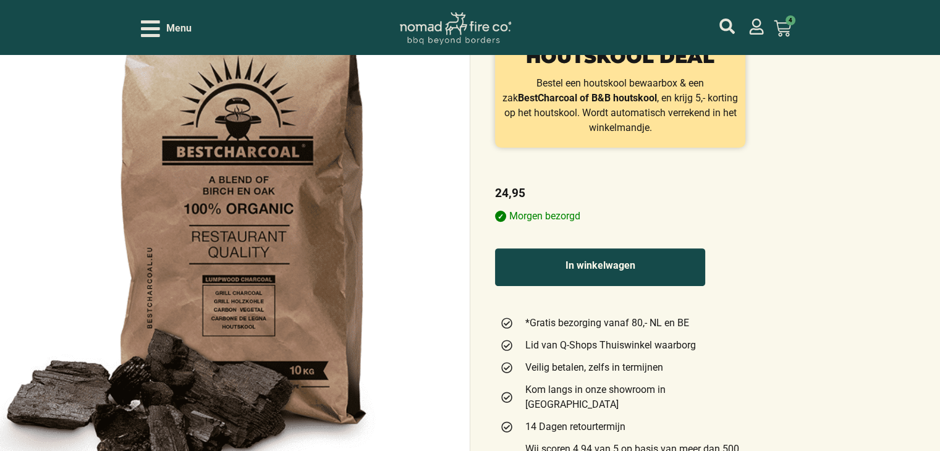
click at [556, 248] on button "In winkelwagen" at bounding box center [600, 267] width 211 height 38
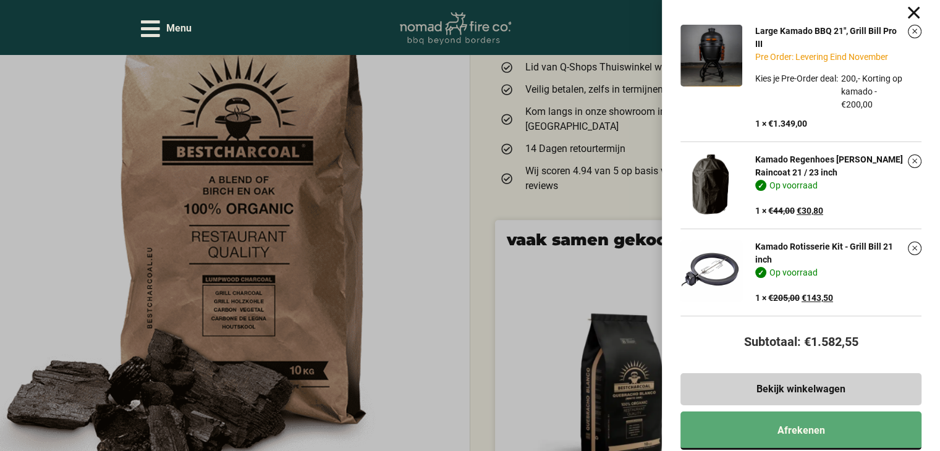
scroll to position [680, 0]
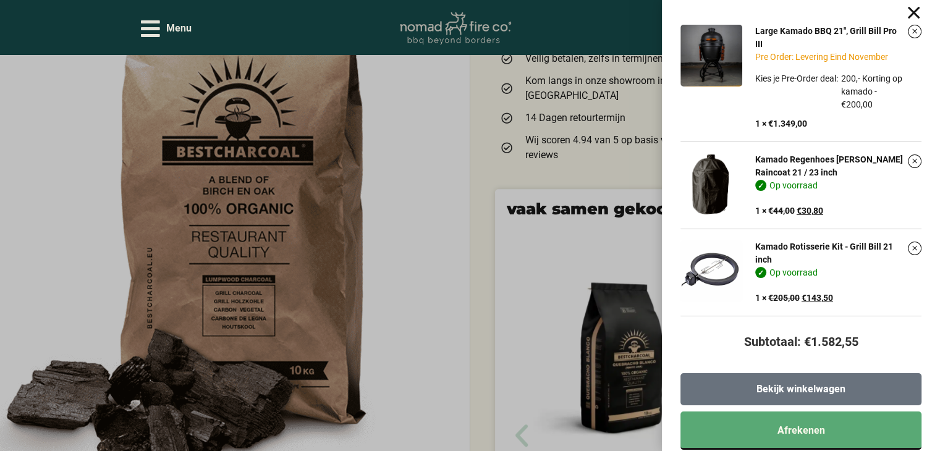
click at [865, 392] on link "Bekijk winkelwagen" at bounding box center [800, 389] width 241 height 32
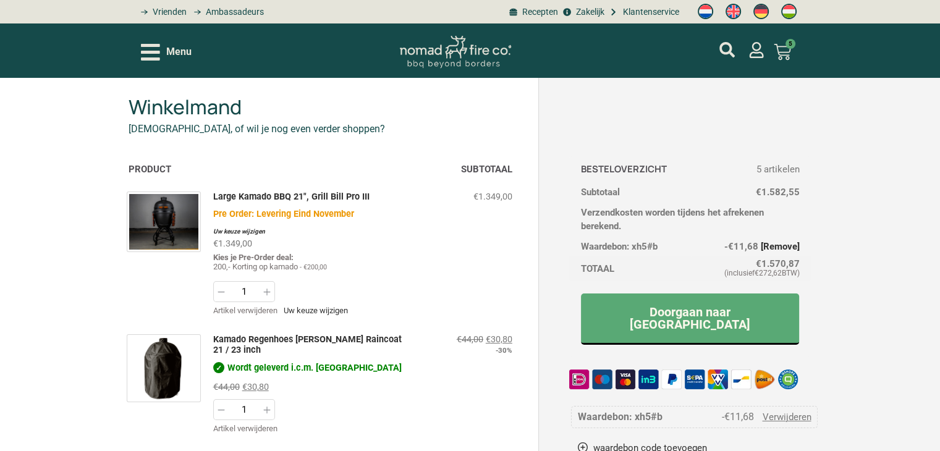
click at [717, 53] on div at bounding box center [628, 52] width 211 height 20
click at [727, 54] on icon "mijn account" at bounding box center [726, 49] width 15 height 15
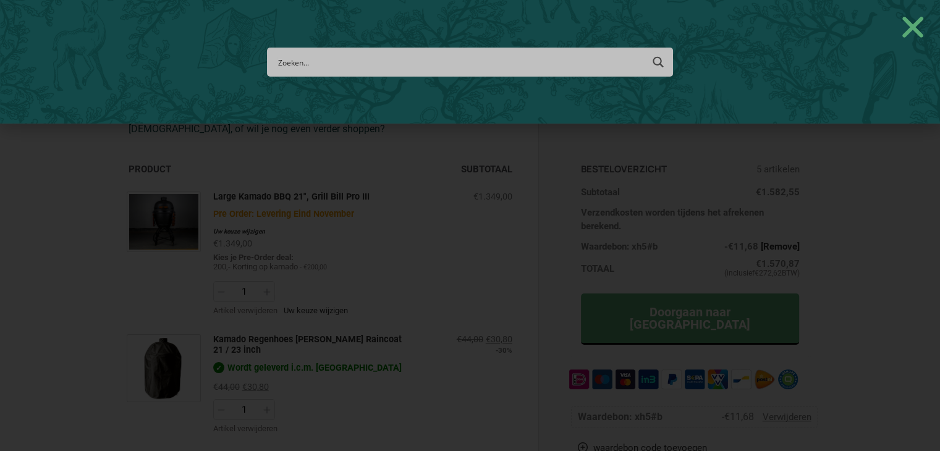
click at [415, 64] on input "Search input" at bounding box center [459, 62] width 364 height 23
click at [898, 12] on link "Close" at bounding box center [913, 27] width 30 height 30
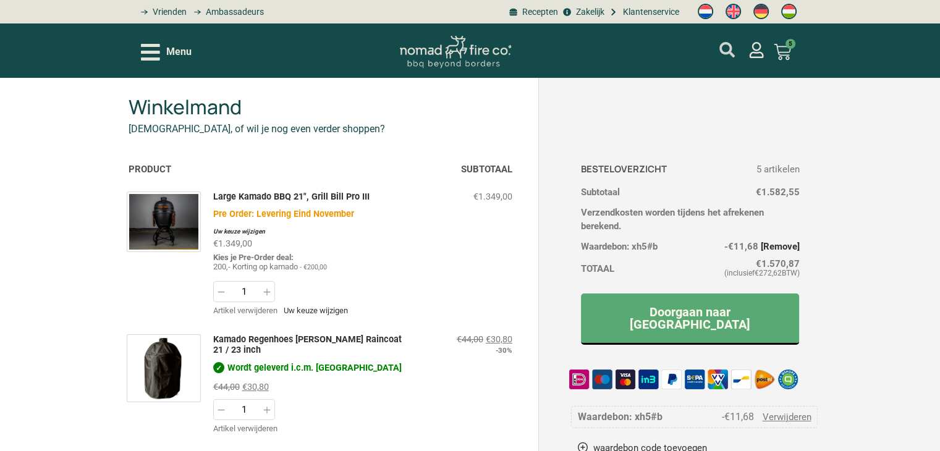
click at [723, 53] on icon "mijn account" at bounding box center [726, 49] width 15 height 15
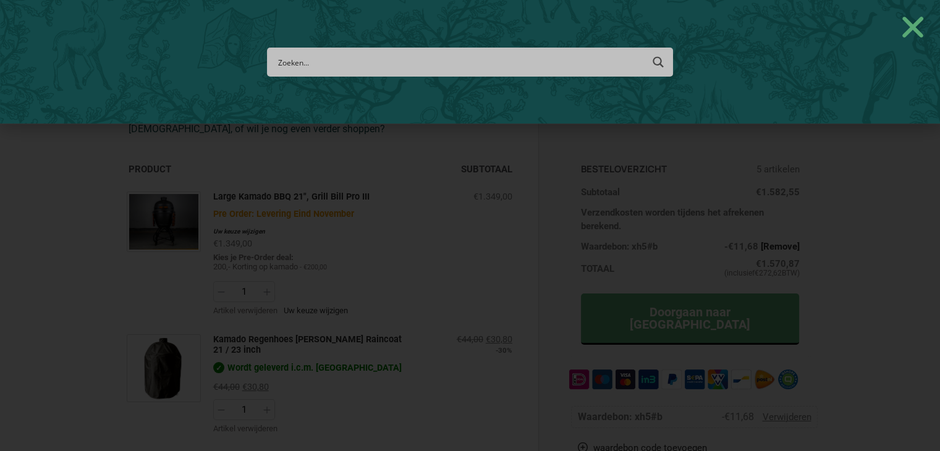
click at [436, 54] on input "Search input" at bounding box center [459, 62] width 364 height 23
click at [432, 60] on input "Search input" at bounding box center [459, 62] width 364 height 23
type input "hou"
type input "houtskool"
click at [898, 12] on link "Close" at bounding box center [913, 27] width 30 height 30
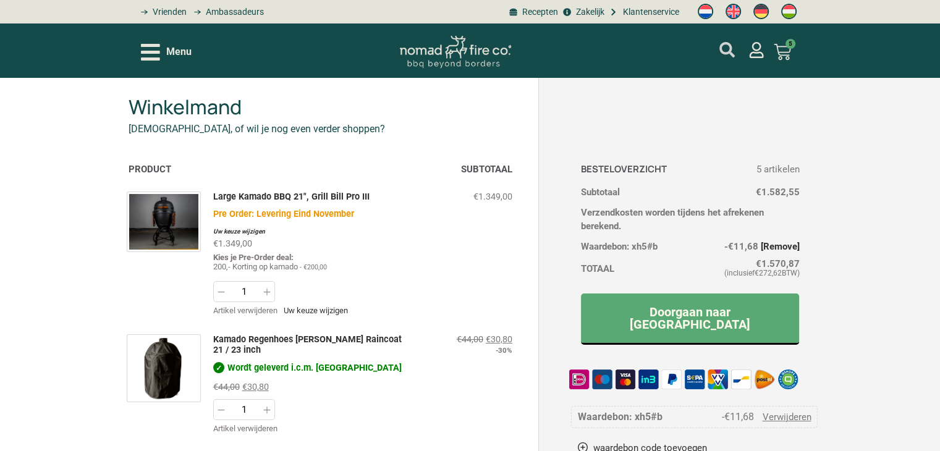
click at [730, 54] on icon "mijn account" at bounding box center [726, 49] width 15 height 15
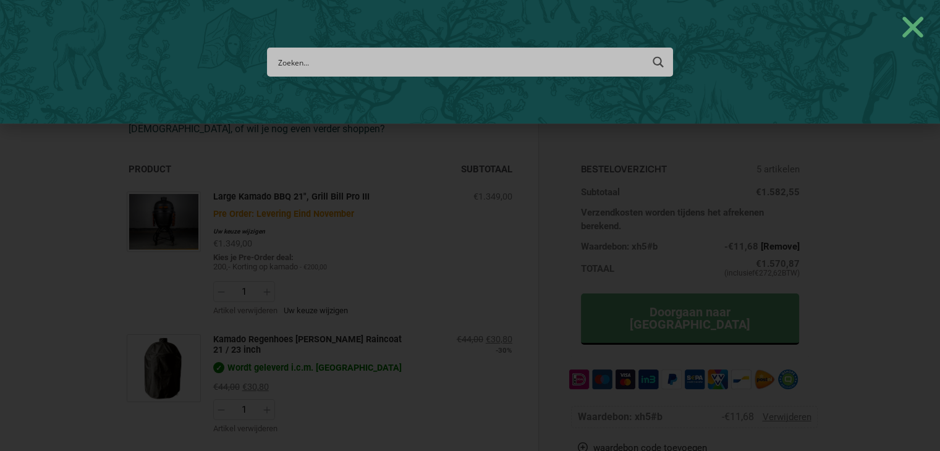
click at [354, 57] on input "Search input" at bounding box center [459, 62] width 364 height 23
click at [294, 55] on input "Search input" at bounding box center [459, 62] width 364 height 23
type input "hou"
type input "houtskool"
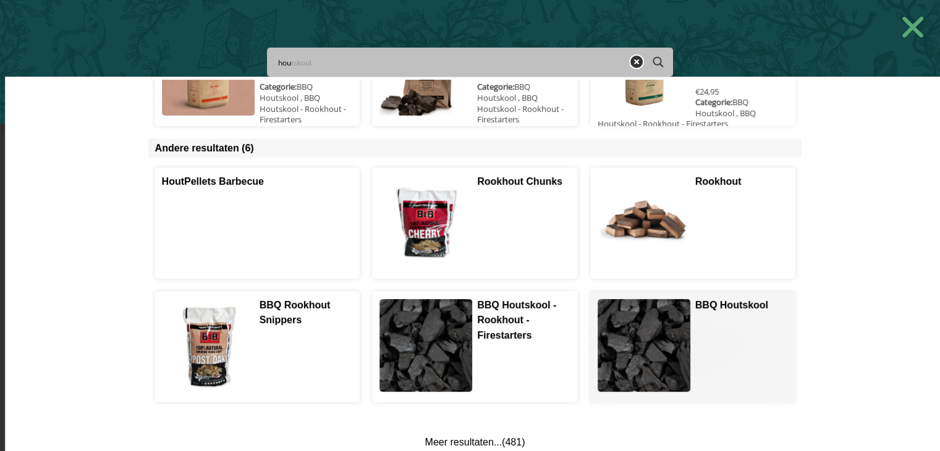
scroll to position [371, 0]
click at [728, 301] on span at bounding box center [693, 346] width 204 height 111
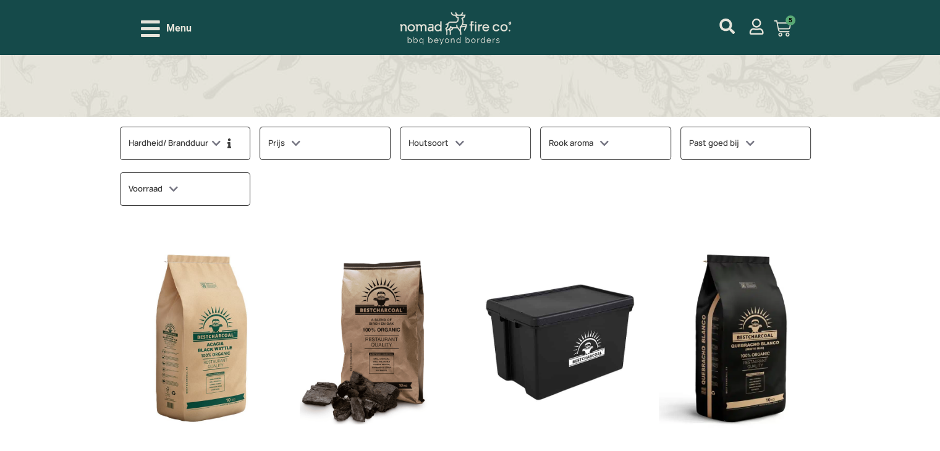
scroll to position [371, 0]
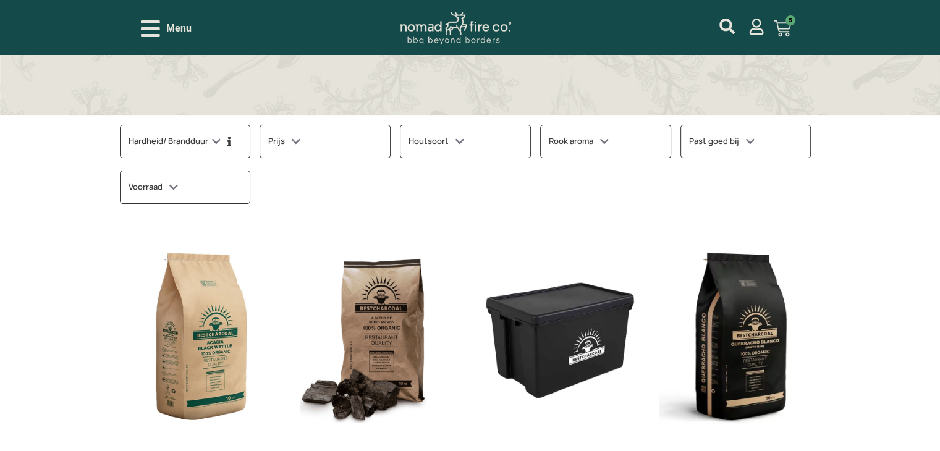
click at [619, 139] on div "Rook aroma" at bounding box center [605, 141] width 131 height 33
click at [510, 139] on div "Houtsoort" at bounding box center [465, 141] width 131 height 33
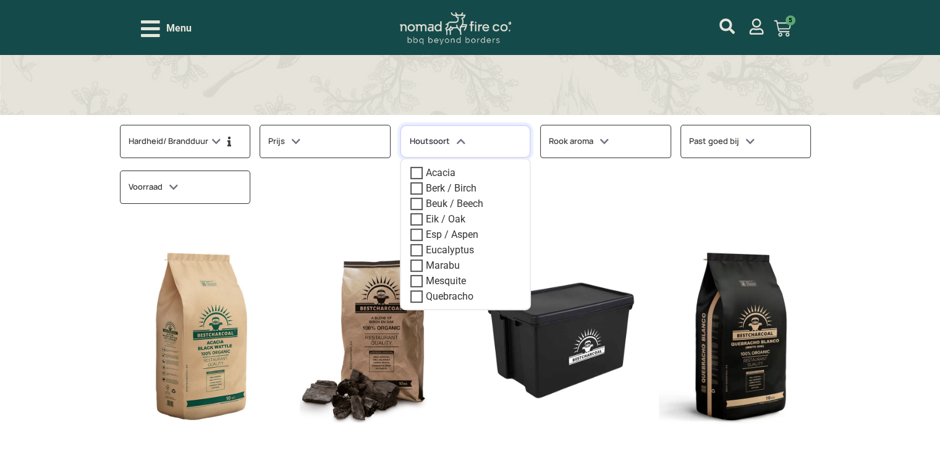
click at [510, 139] on div "Houtsoort" at bounding box center [465, 141] width 131 height 33
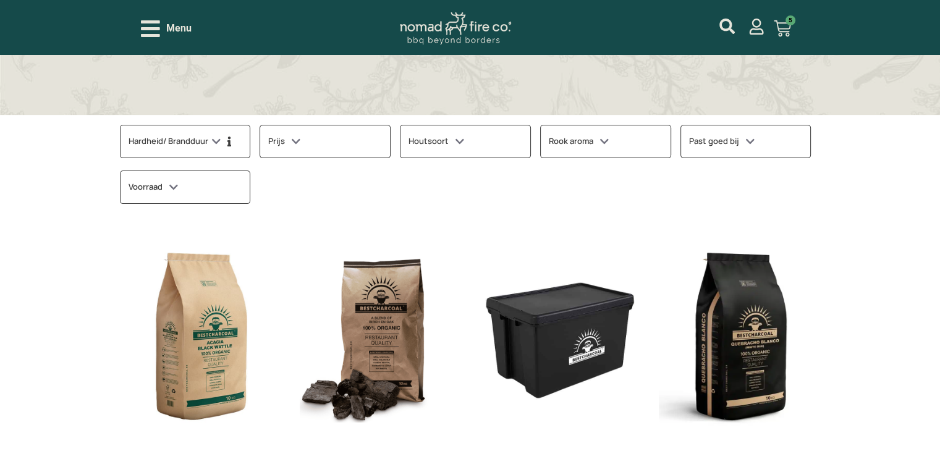
click at [736, 135] on h3 "Past goed bij" at bounding box center [721, 141] width 65 height 16
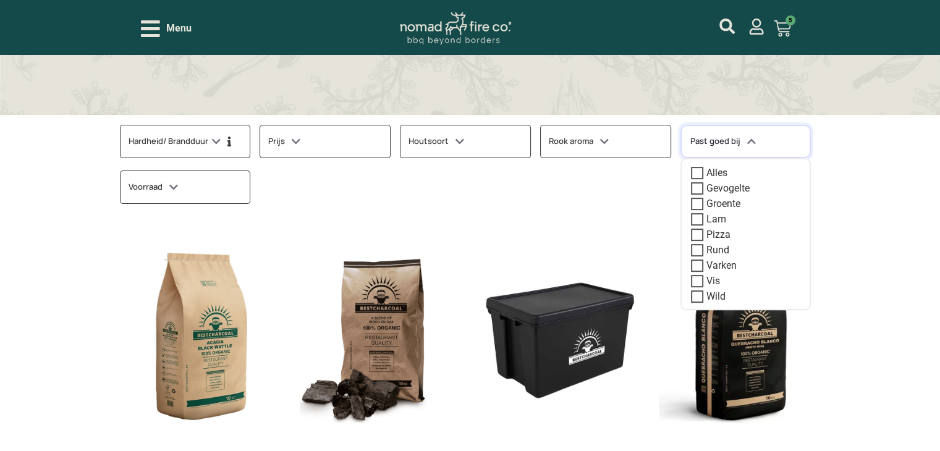
click at [736, 135] on h3 "Past goed bij" at bounding box center [722, 142] width 65 height 14
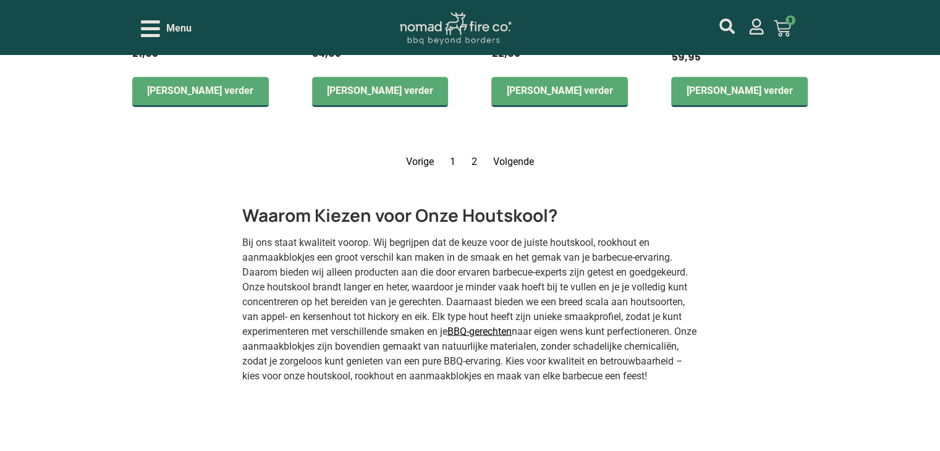
scroll to position [2039, 0]
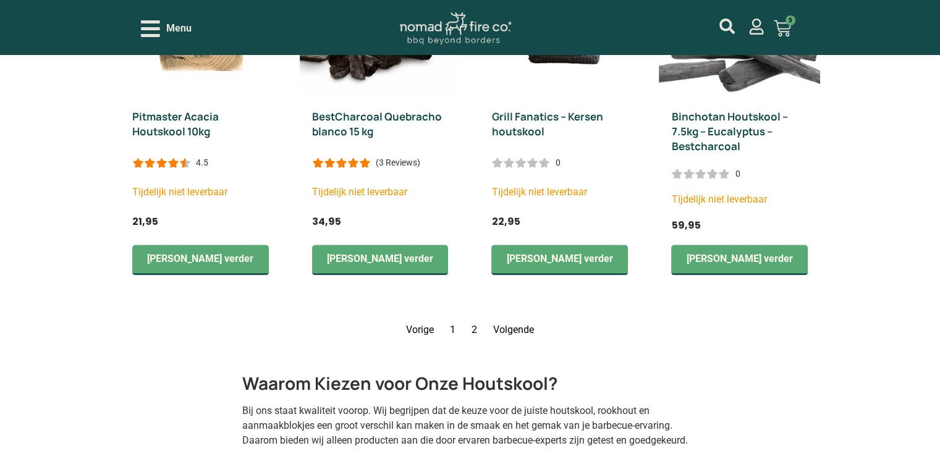
click at [524, 323] on link "Volgende" at bounding box center [513, 329] width 41 height 12
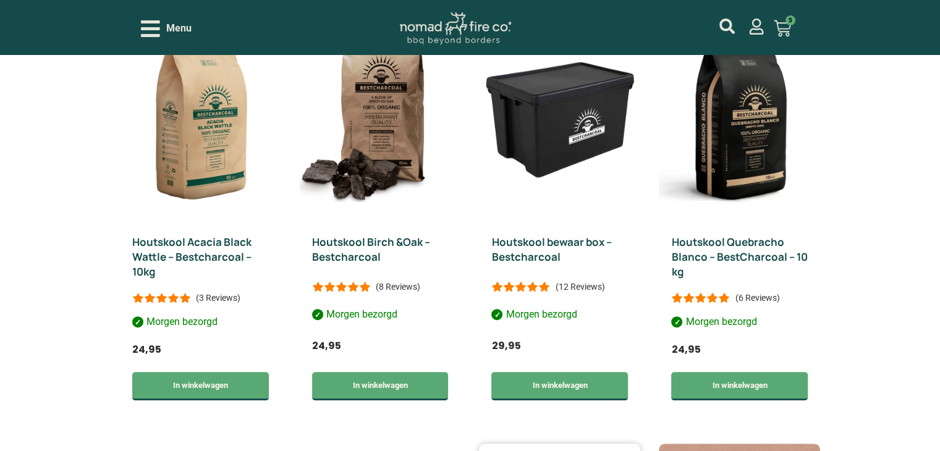
scroll to position [606, 0]
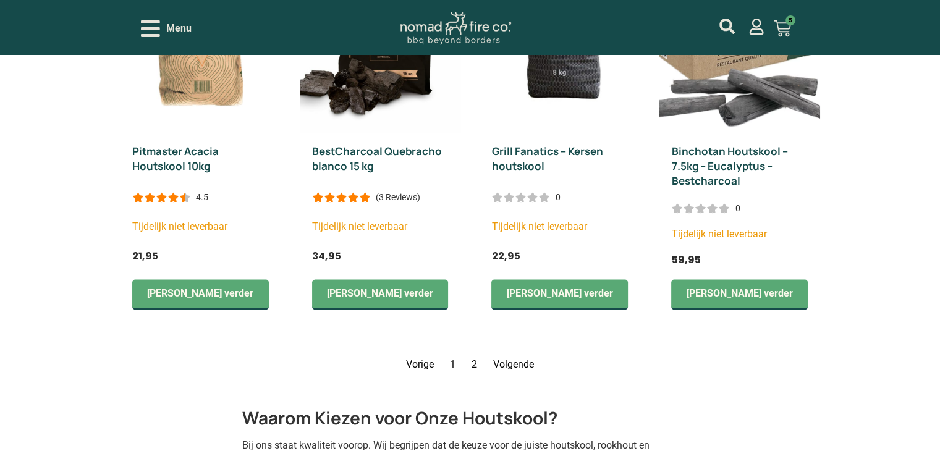
scroll to position [2039, 0]
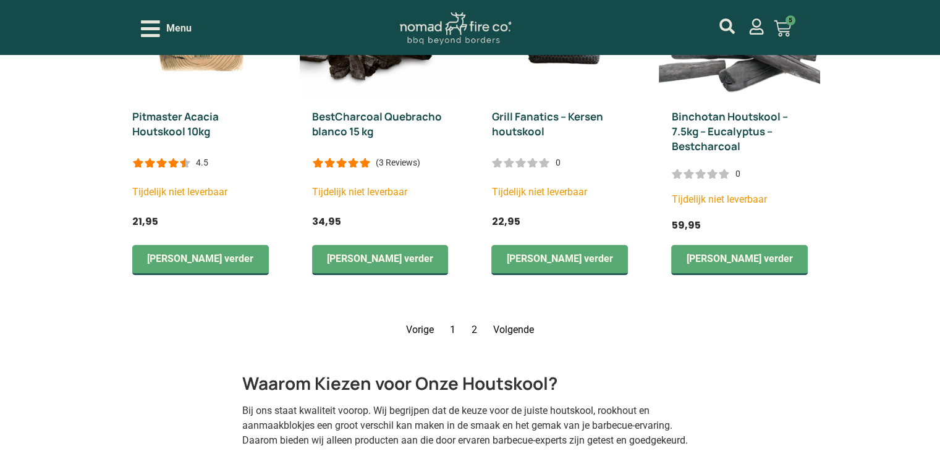
click at [502, 323] on link "Volgende" at bounding box center [513, 329] width 41 height 12
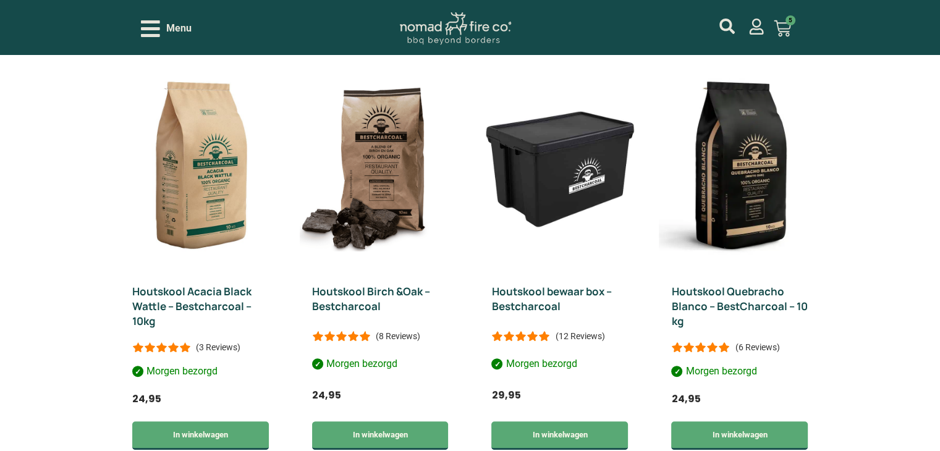
scroll to position [544, 0]
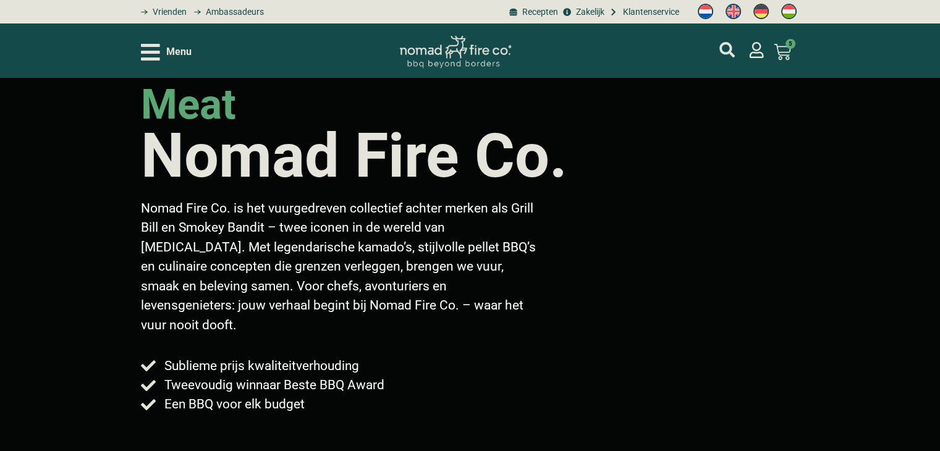
click at [150, 55] on icon "Open/Close Menu" at bounding box center [150, 52] width 19 height 22
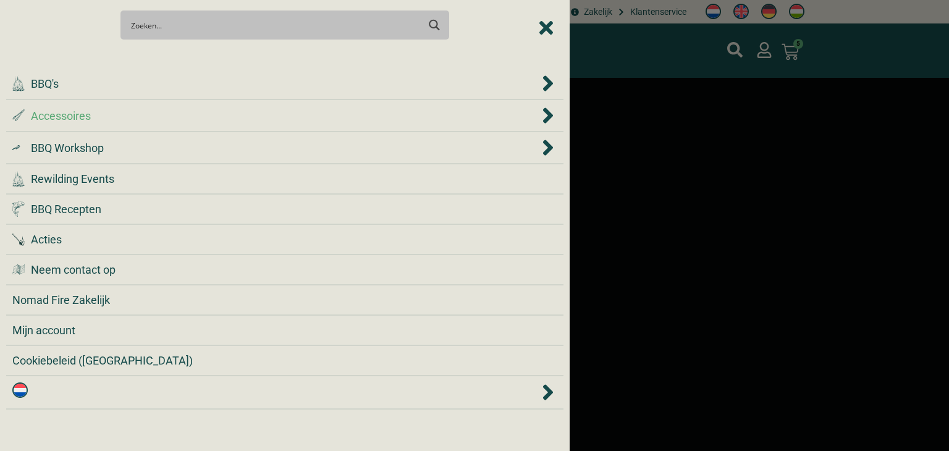
click at [57, 119] on span "Accessoires" at bounding box center [61, 115] width 60 height 17
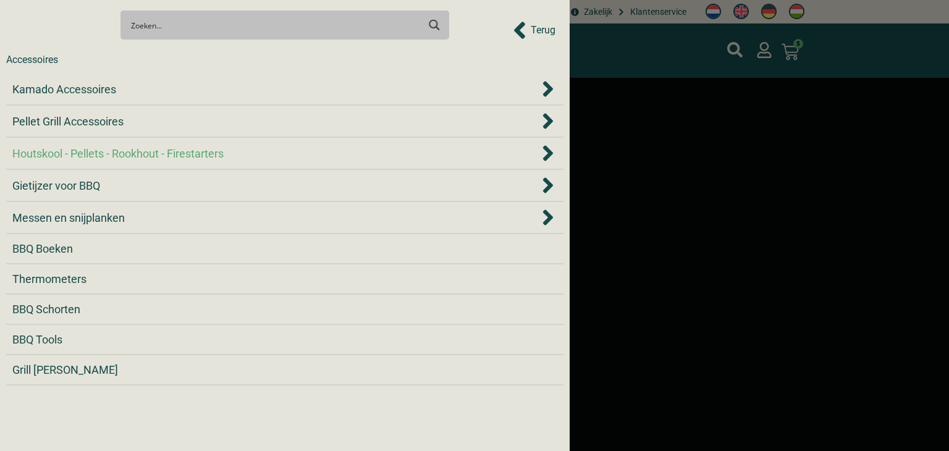
click at [59, 144] on div "Houtskool - Pellets - Rookhout - Firestarters" at bounding box center [284, 153] width 545 height 19
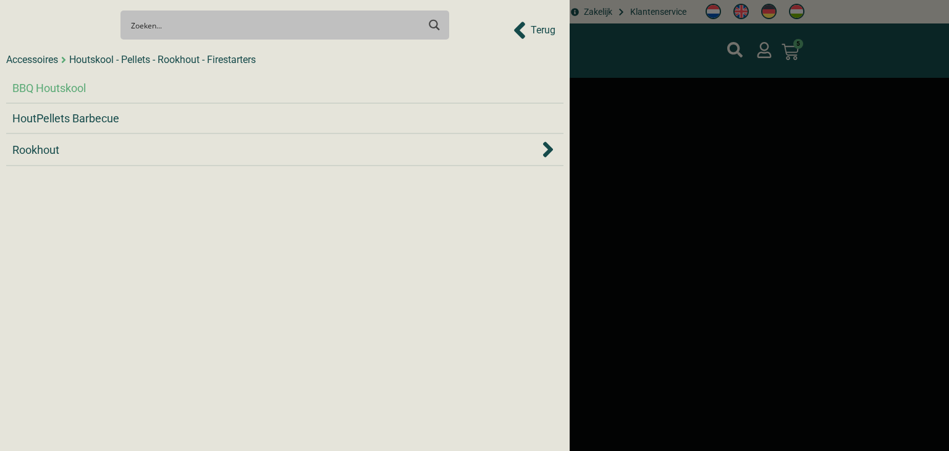
click at [62, 92] on span "BBQ Houtskool" at bounding box center [49, 88] width 74 height 17
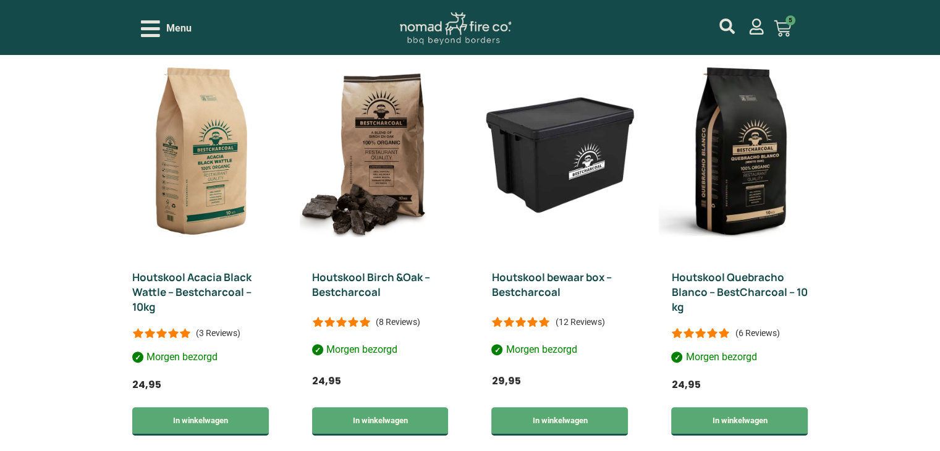
scroll to position [618, 0]
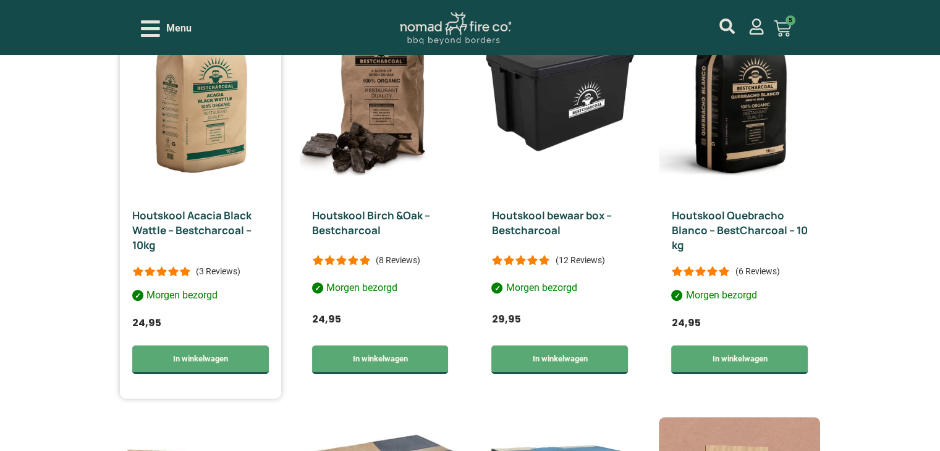
click at [187, 230] on link "Houtskool Acacia Black Wattle – Bestcharcoal – 10kg" at bounding box center [191, 230] width 119 height 44
click at [756, 187] on img at bounding box center [739, 87] width 161 height 220
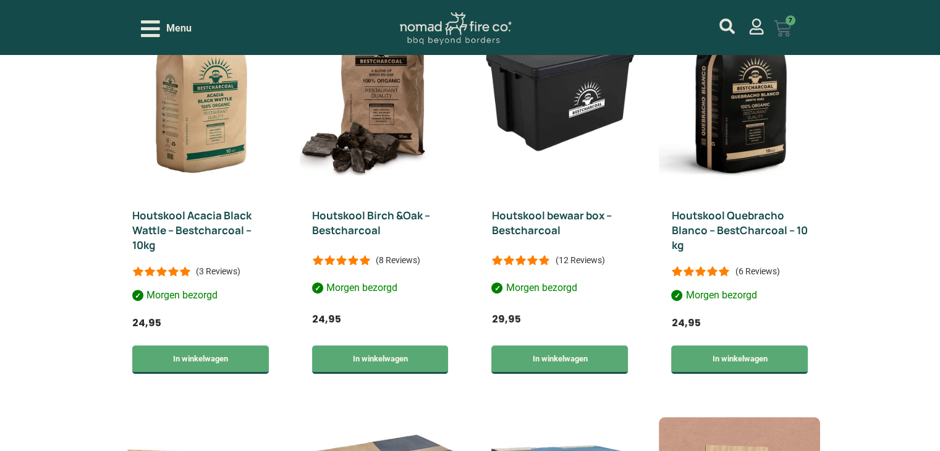
click at [785, 23] on span "7" at bounding box center [790, 20] width 10 height 10
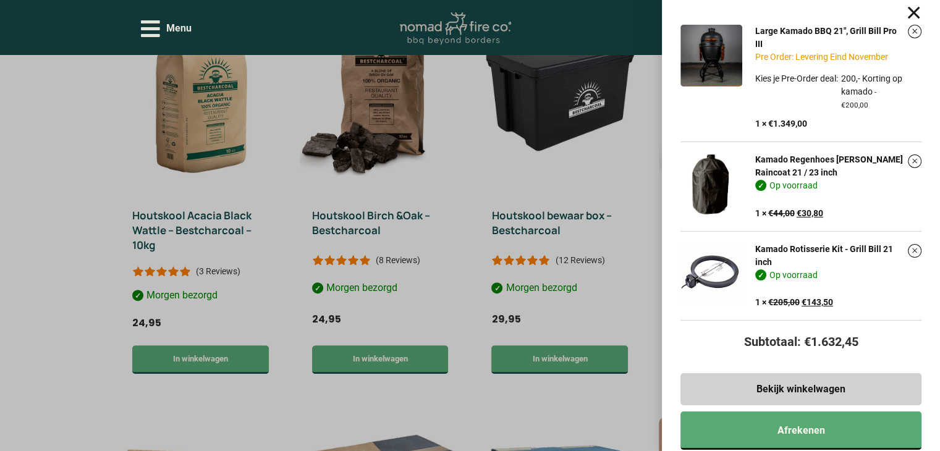
click at [914, 418] on link "Verwijder dit item" at bounding box center [914, 424] width 12 height 12
click at [916, 418] on link "Verwijder dit item" at bounding box center [914, 424] width 12 height 12
click at [913, 418] on link "Verwijder dit item" at bounding box center [914, 424] width 12 height 12
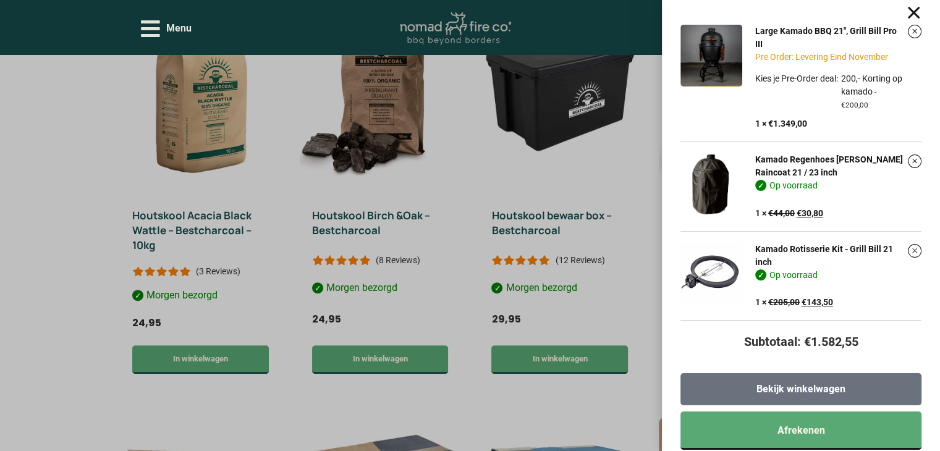
click at [771, 394] on span "Bekijk winkelwagen" at bounding box center [800, 389] width 89 height 10
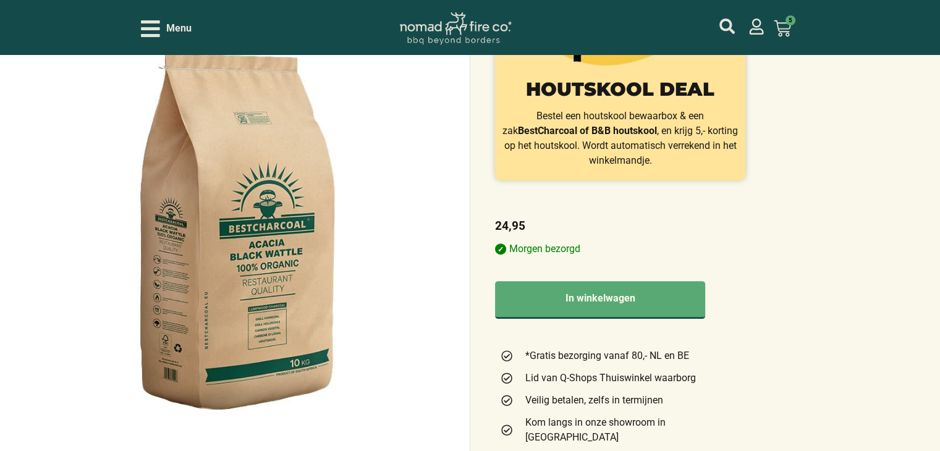
scroll to position [371, 0]
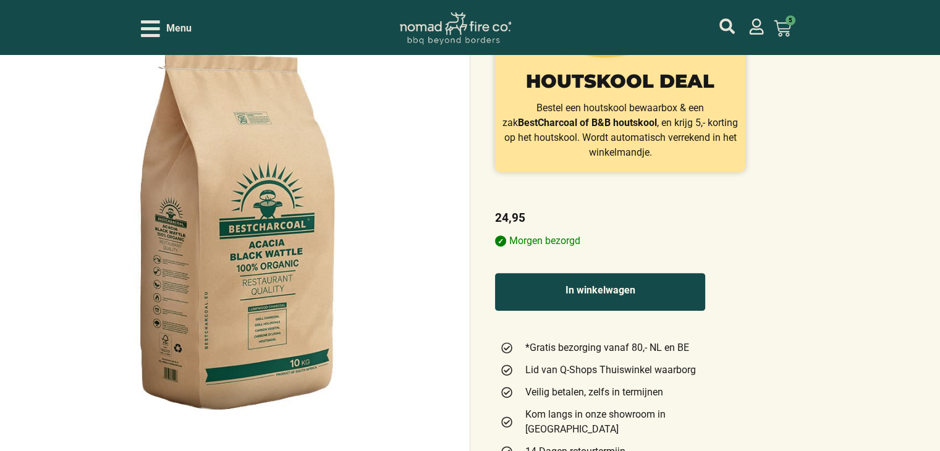
click at [618, 273] on button "In winkelwagen" at bounding box center [600, 292] width 211 height 38
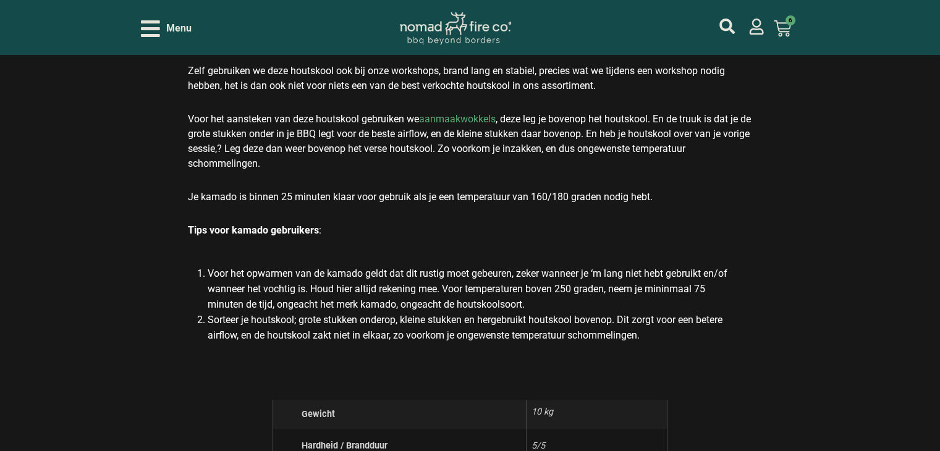
scroll to position [1730, 0]
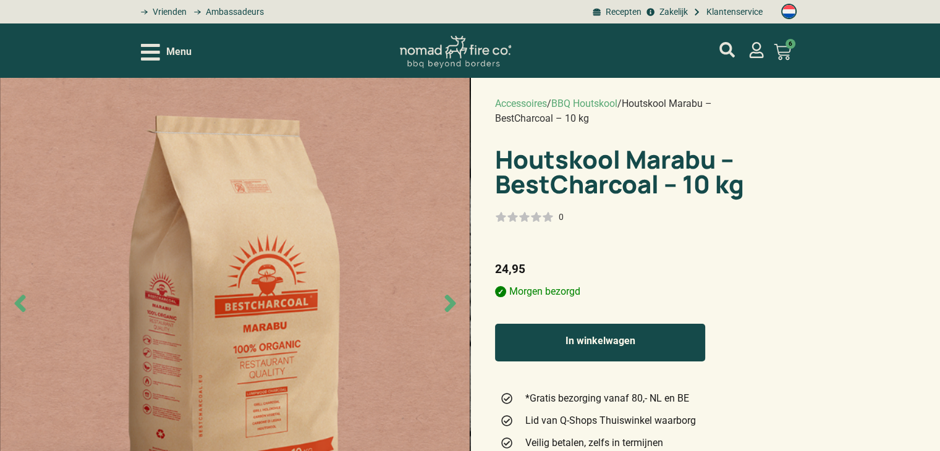
click at [604, 324] on button "In winkelwagen" at bounding box center [600, 343] width 211 height 38
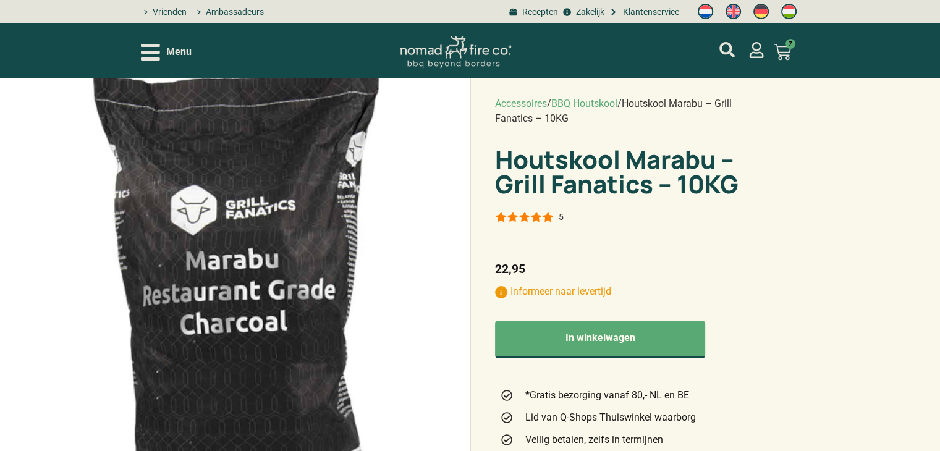
click at [501, 284] on p "Informeer naar levertijd" at bounding box center [620, 291] width 251 height 15
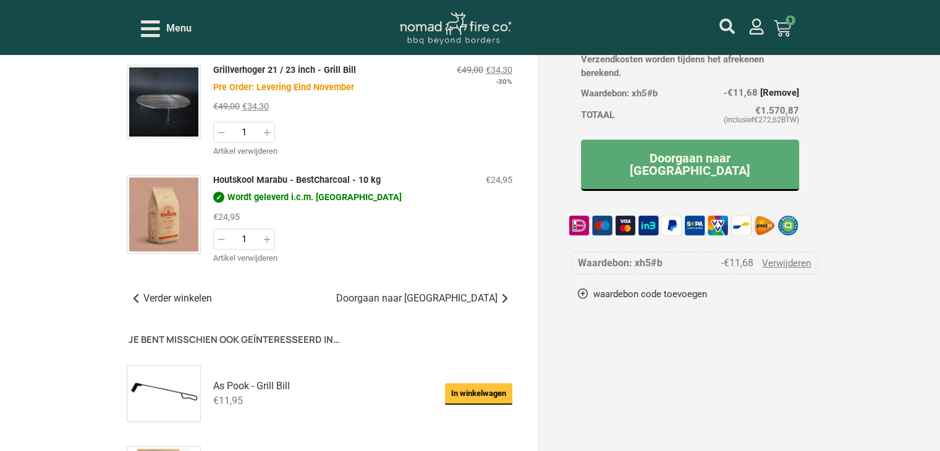
scroll to position [432, 0]
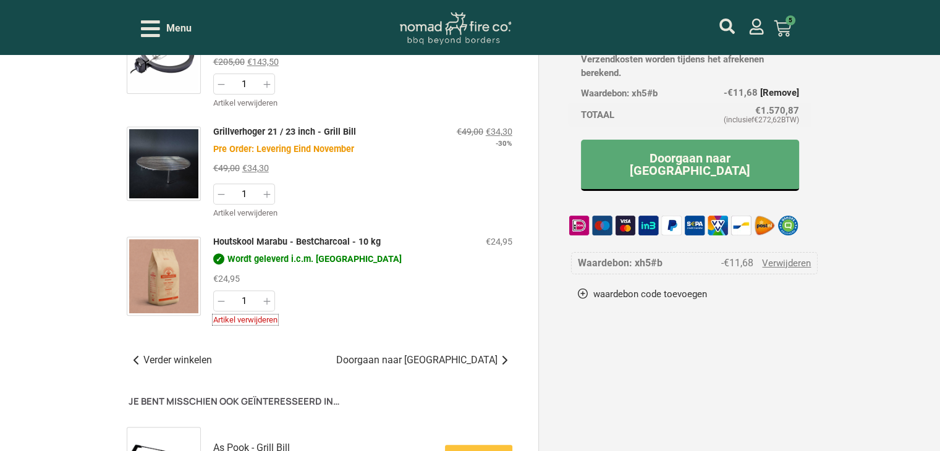
click at [228, 315] on link "Artikel verwijderen" at bounding box center [245, 319] width 64 height 9
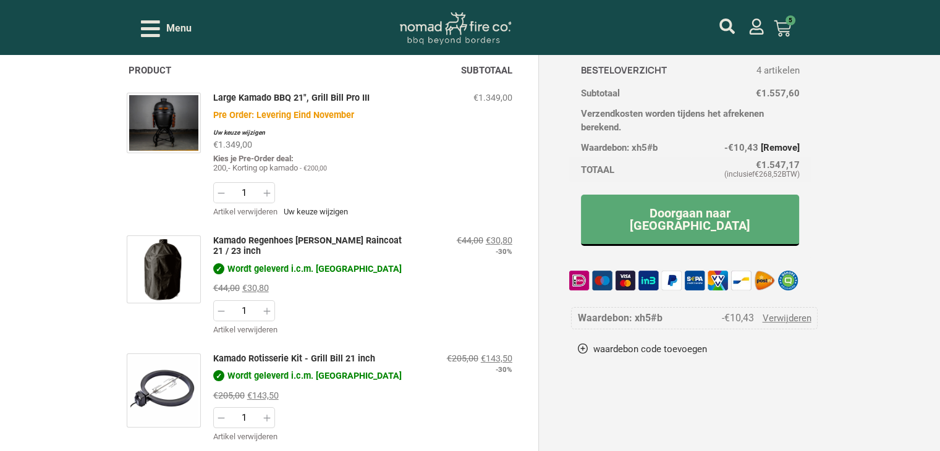
scroll to position [0, 0]
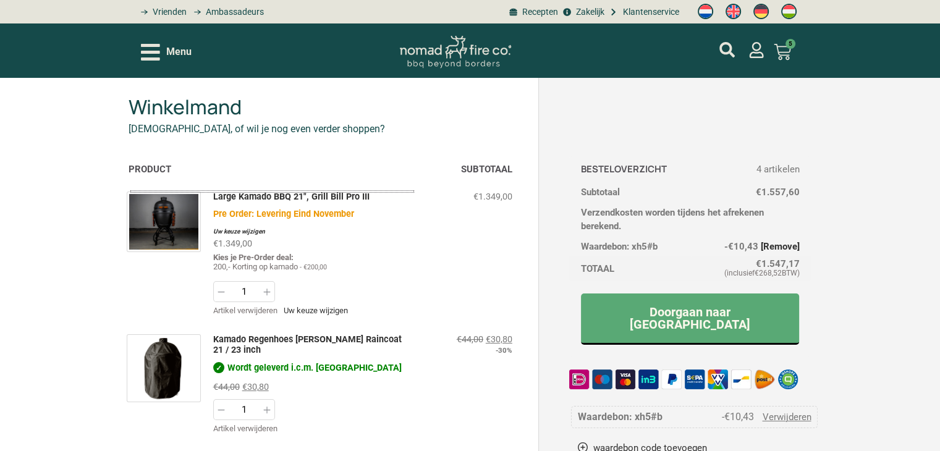
click at [188, 205] on img "Winkelwagenartikelen" at bounding box center [164, 222] width 74 height 61
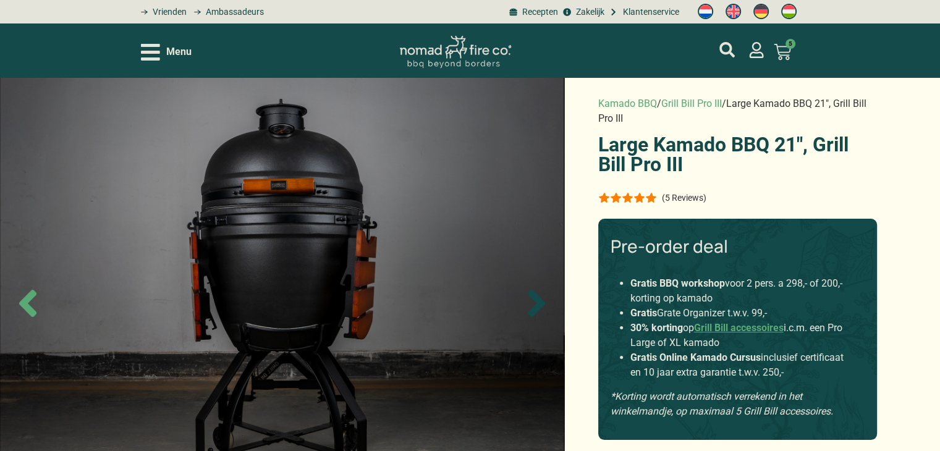
click at [534, 303] on icon "Next slide" at bounding box center [536, 303] width 43 height 43
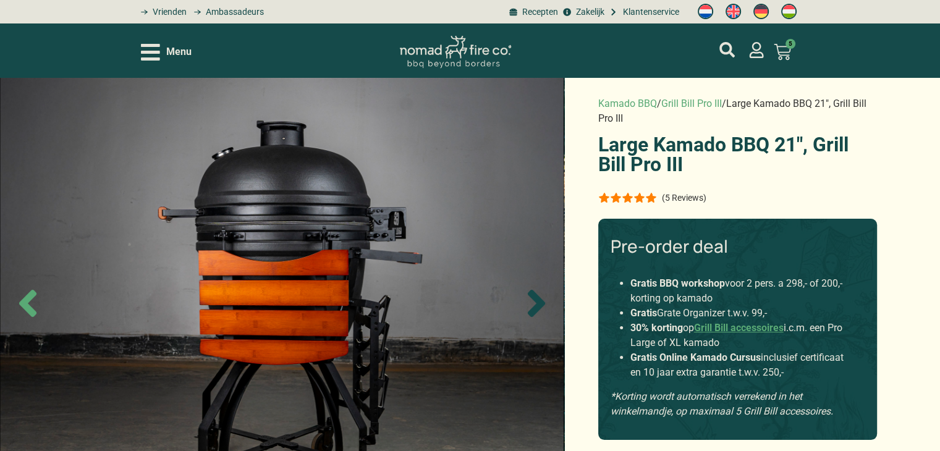
click at [534, 303] on icon "Next slide" at bounding box center [536, 303] width 43 height 43
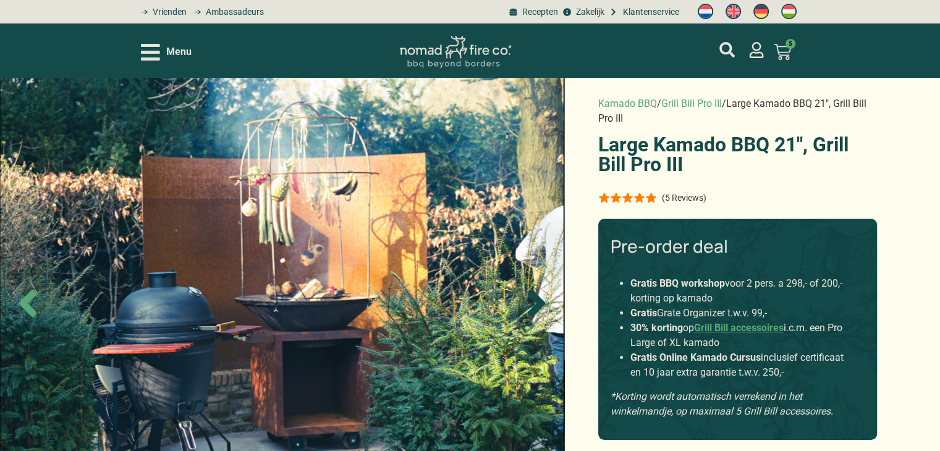
click at [534, 303] on icon "Next slide" at bounding box center [536, 303] width 43 height 43
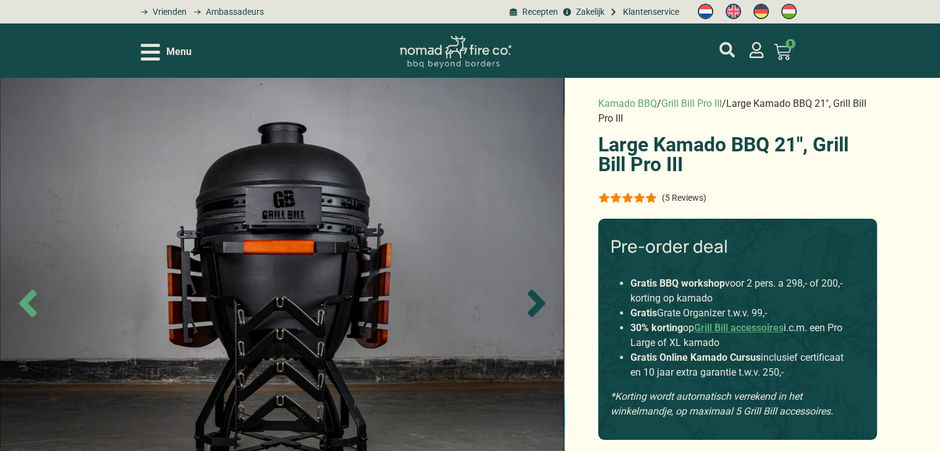
click at [534, 303] on icon "Next slide" at bounding box center [536, 303] width 43 height 43
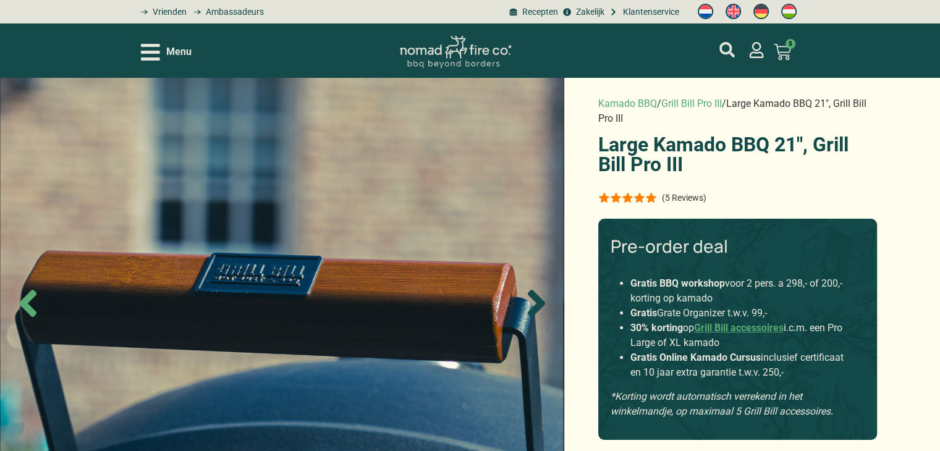
click at [534, 303] on icon "Next slide" at bounding box center [536, 303] width 43 height 43
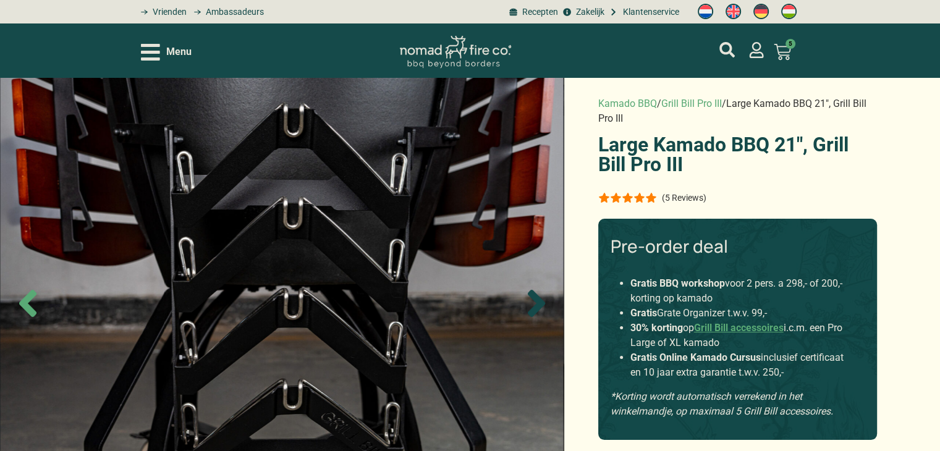
click at [534, 303] on icon "Next slide" at bounding box center [536, 303] width 43 height 43
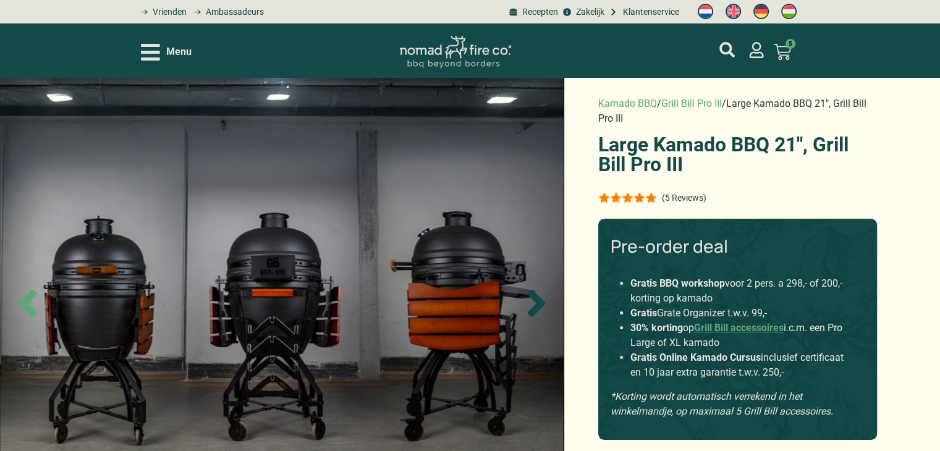
click at [534, 303] on icon "Next slide" at bounding box center [536, 303] width 43 height 43
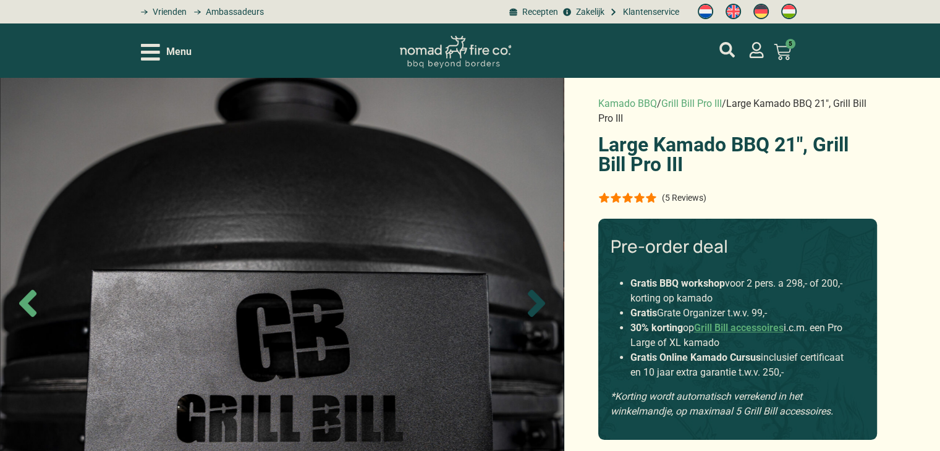
click at [534, 303] on icon "Next slide" at bounding box center [536, 303] width 43 height 43
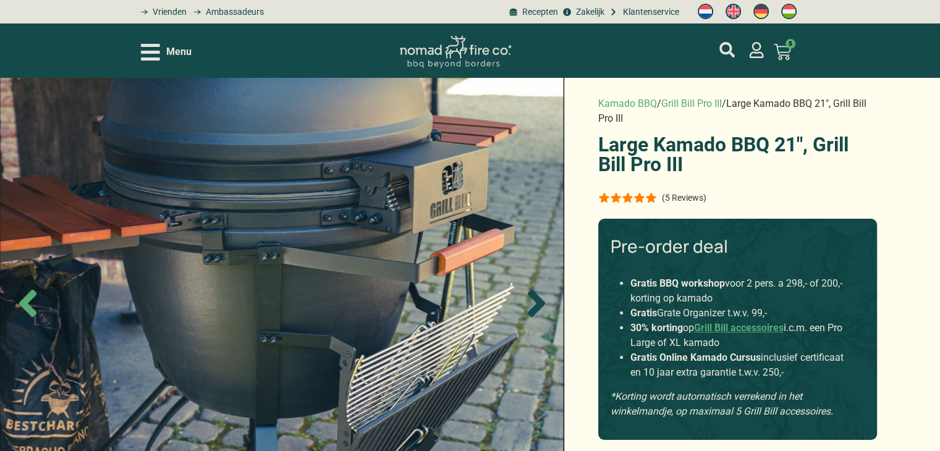
click at [531, 299] on icon "Next slide" at bounding box center [536, 303] width 43 height 43
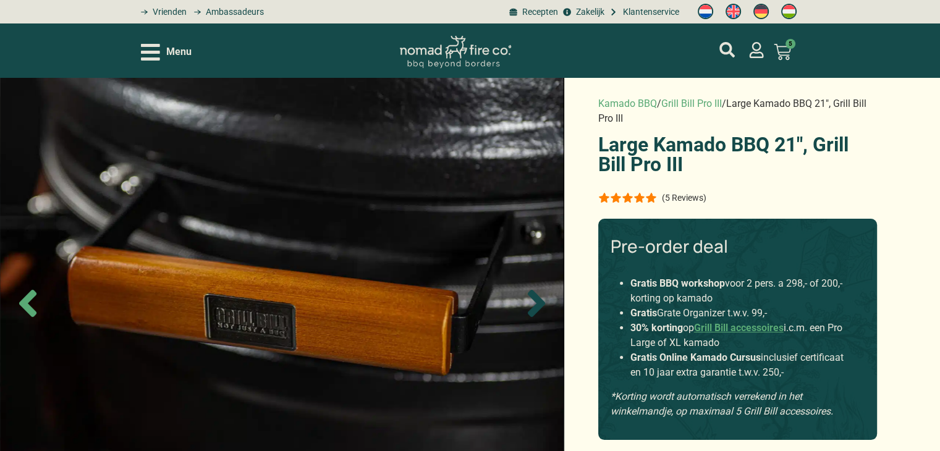
click at [531, 299] on icon "Next slide" at bounding box center [536, 303] width 43 height 43
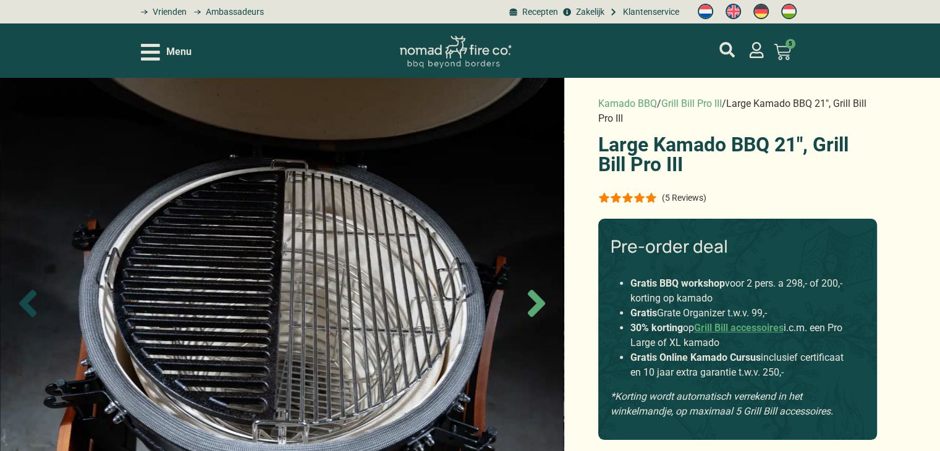
click at [27, 305] on icon "Previous slide" at bounding box center [27, 303] width 17 height 27
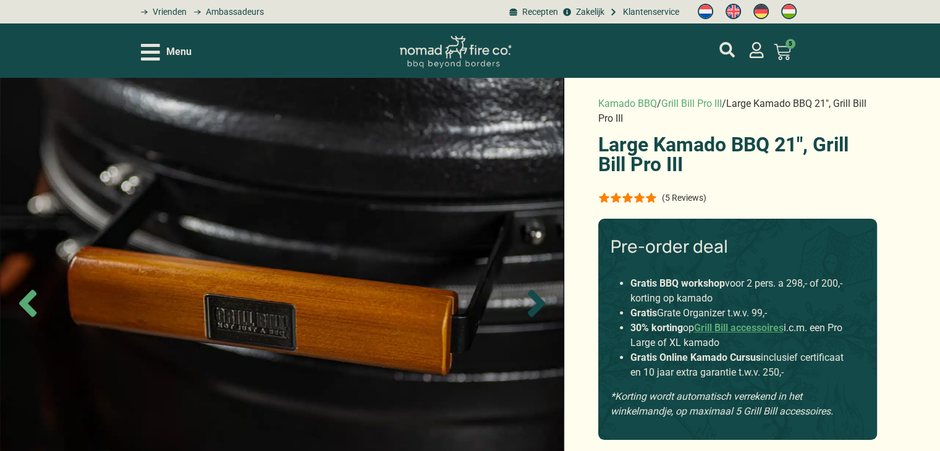
click at [544, 302] on icon "Next slide" at bounding box center [536, 303] width 43 height 43
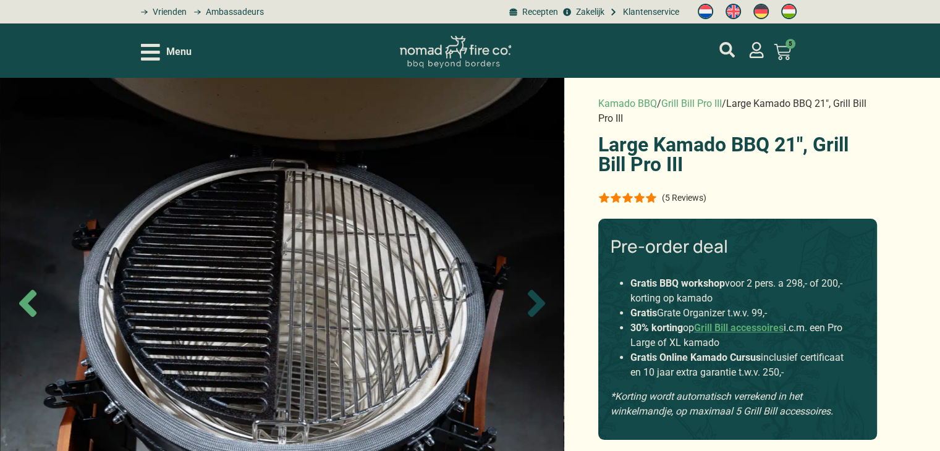
click at [544, 302] on icon "Next slide" at bounding box center [536, 303] width 43 height 43
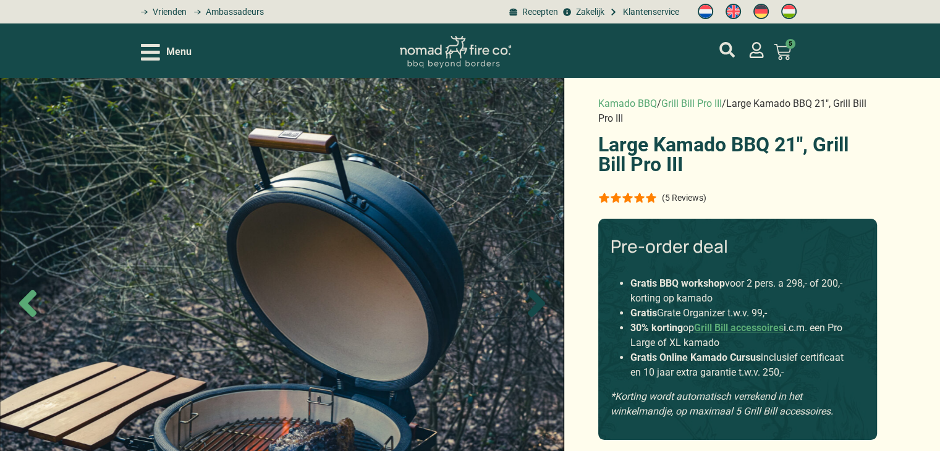
click at [544, 301] on icon "Next slide" at bounding box center [536, 303] width 43 height 43
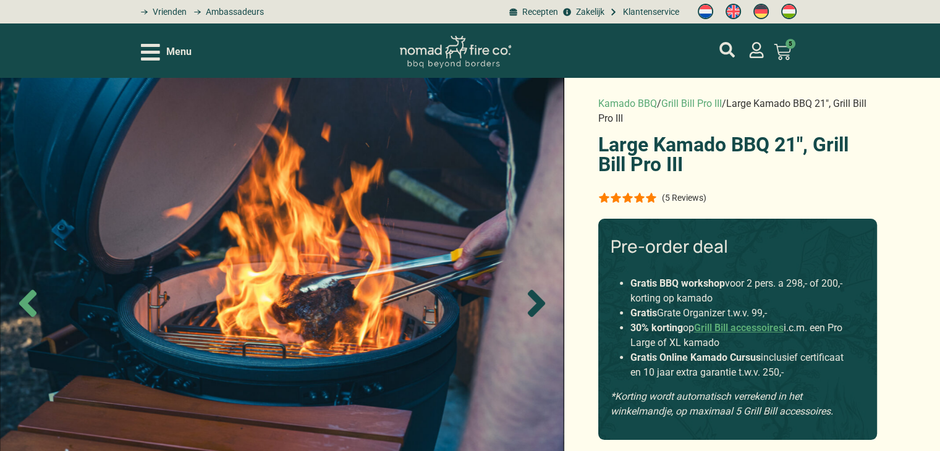
click at [544, 301] on icon "Next slide" at bounding box center [536, 303] width 43 height 43
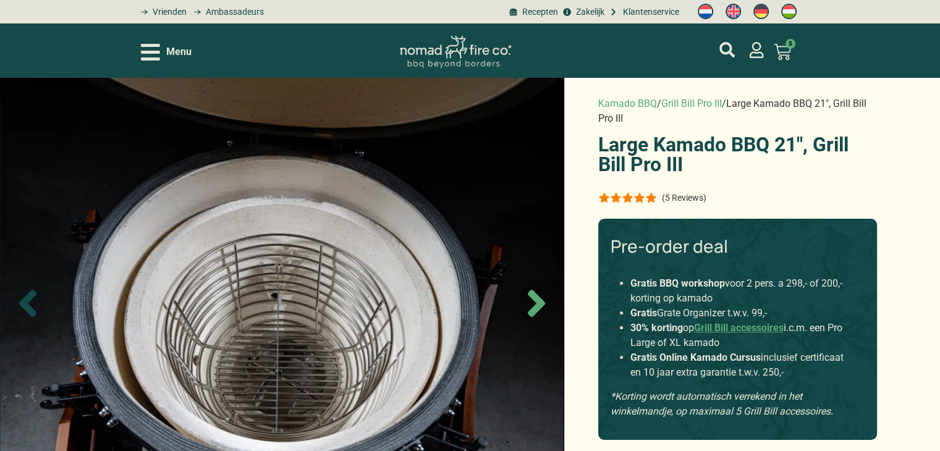
click at [27, 299] on icon "Previous slide" at bounding box center [27, 303] width 17 height 27
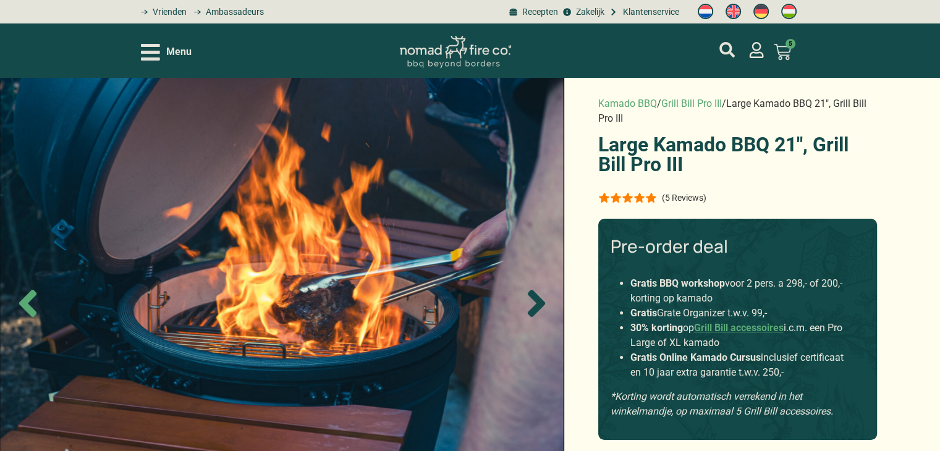
click at [539, 304] on icon "Next slide" at bounding box center [535, 303] width 17 height 27
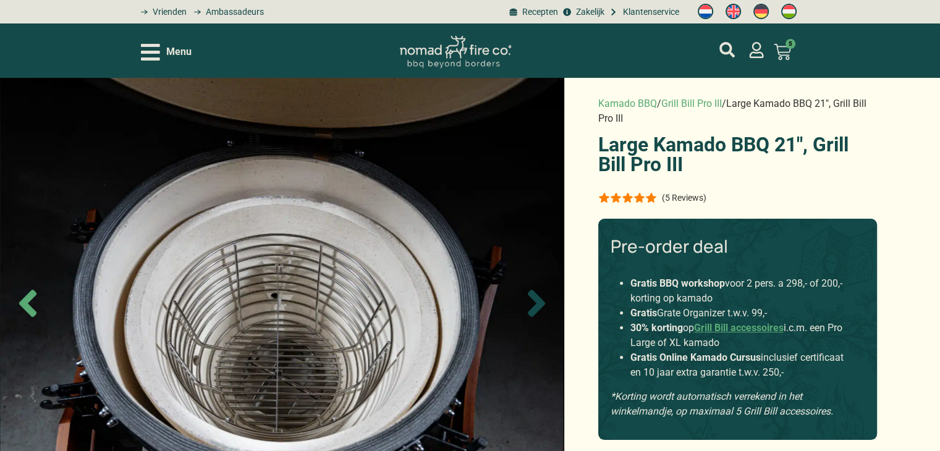
click at [539, 301] on icon "Next slide" at bounding box center [535, 303] width 17 height 27
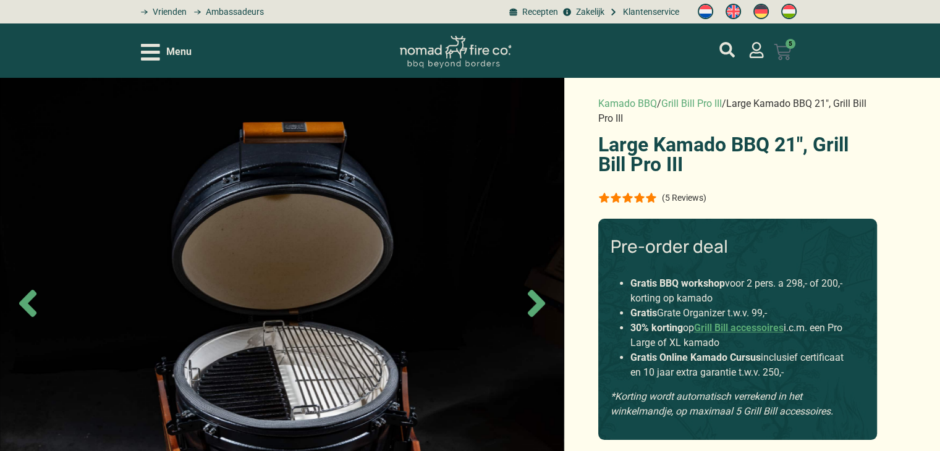
click at [782, 59] on icon at bounding box center [781, 51] width 17 height 17
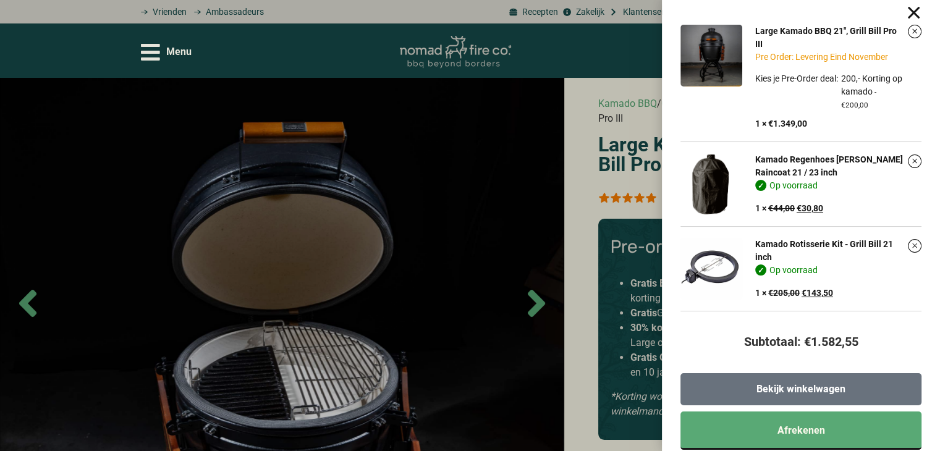
click at [827, 386] on span "Bekijk winkelwagen" at bounding box center [800, 389] width 89 height 10
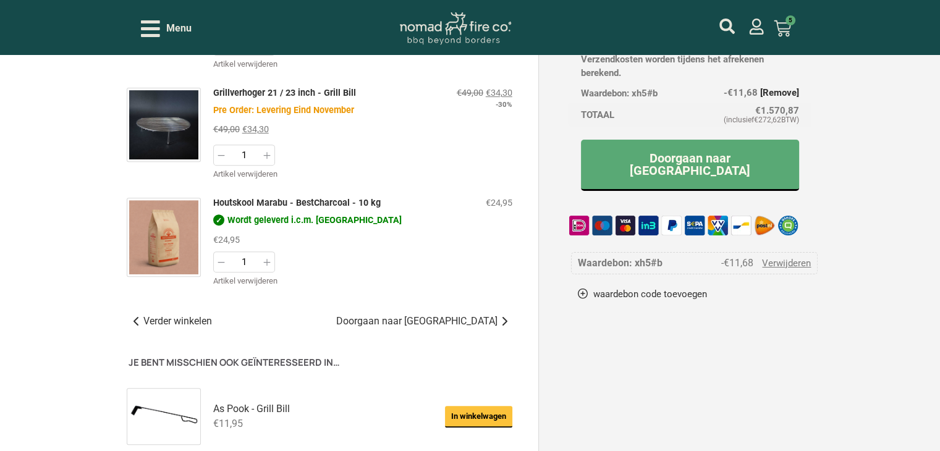
scroll to position [494, 0]
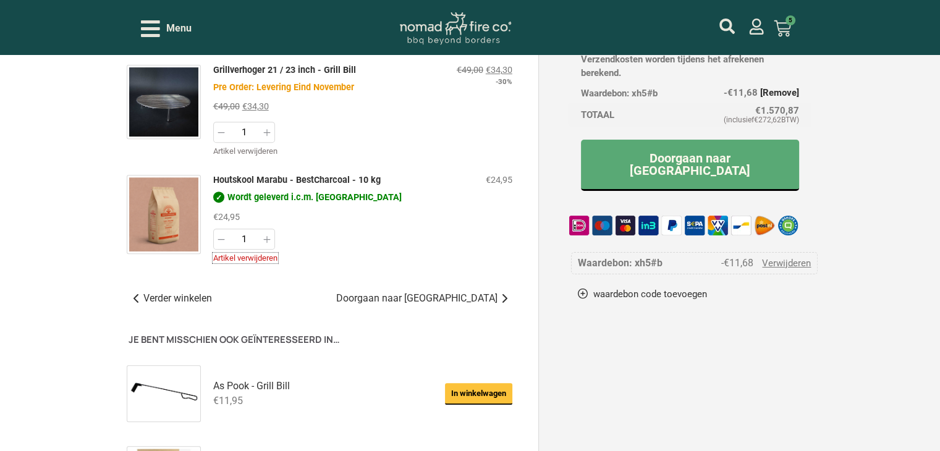
click at [238, 253] on link "Artikel verwijderen" at bounding box center [245, 257] width 64 height 9
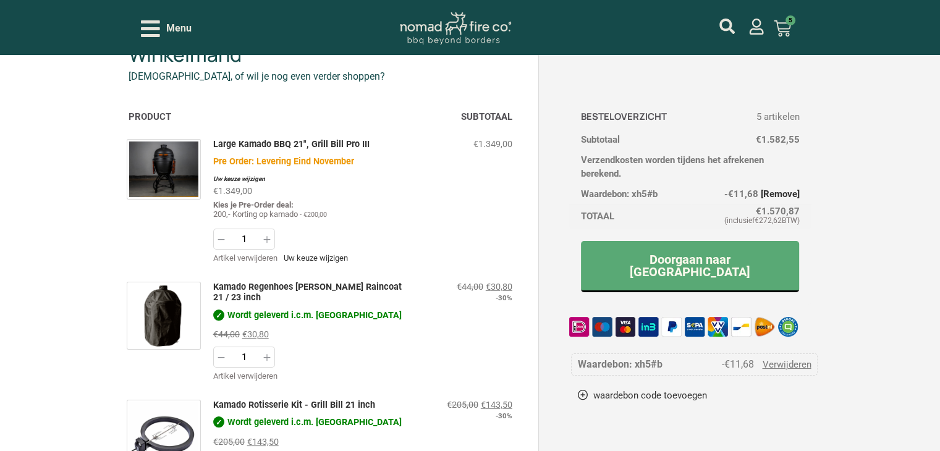
scroll to position [0, 0]
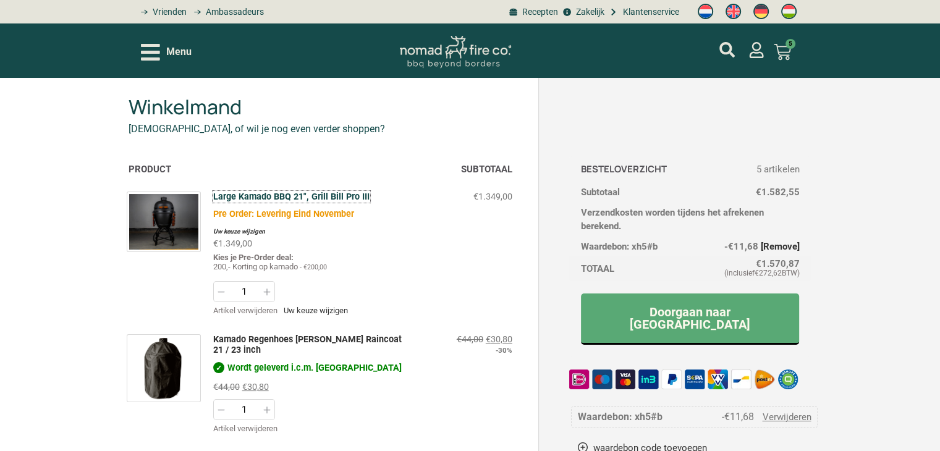
click at [301, 196] on link "Large Kamado BBQ 21", Grill Bill Pro III" at bounding box center [291, 197] width 156 height 11
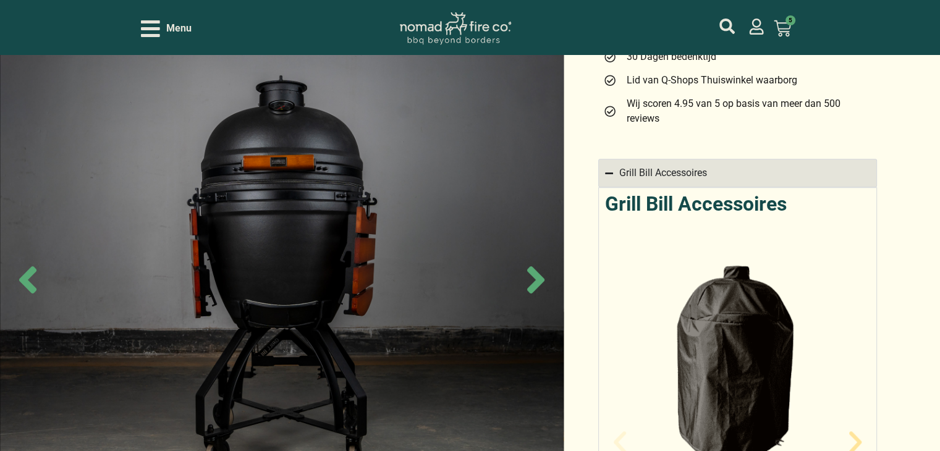
scroll to position [927, 0]
click at [778, 30] on icon at bounding box center [781, 28] width 17 height 17
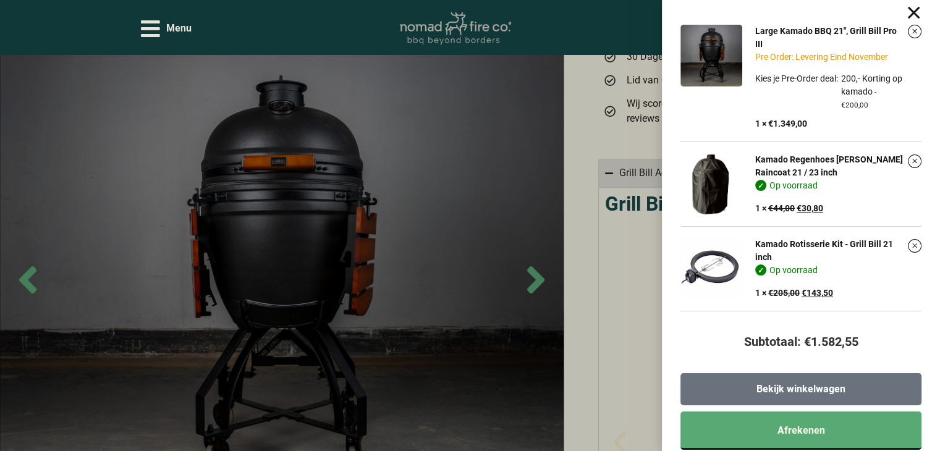
click at [794, 386] on span "Bekijk winkelwagen" at bounding box center [800, 389] width 89 height 10
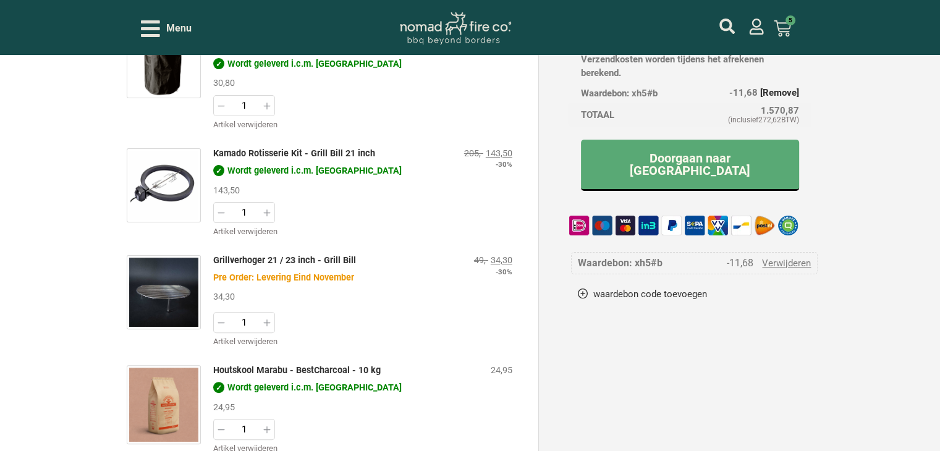
scroll to position [371, 0]
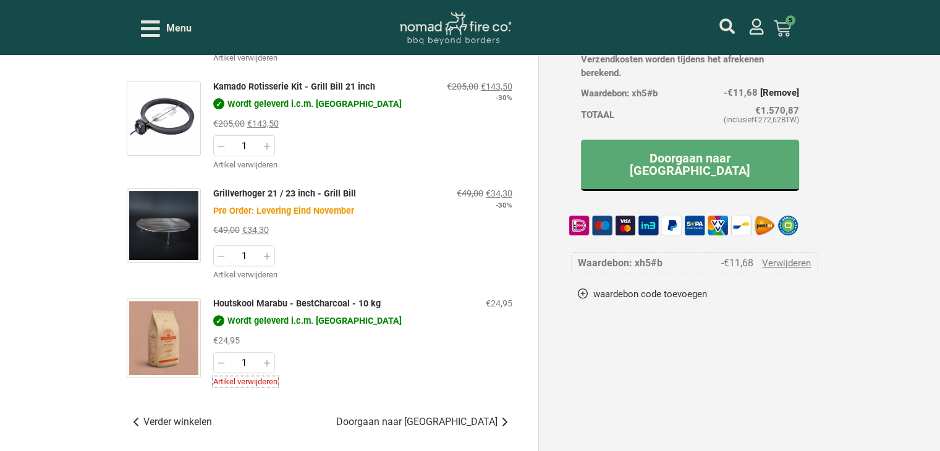
click at [267, 377] on link "Artikel verwijderen" at bounding box center [245, 381] width 64 height 9
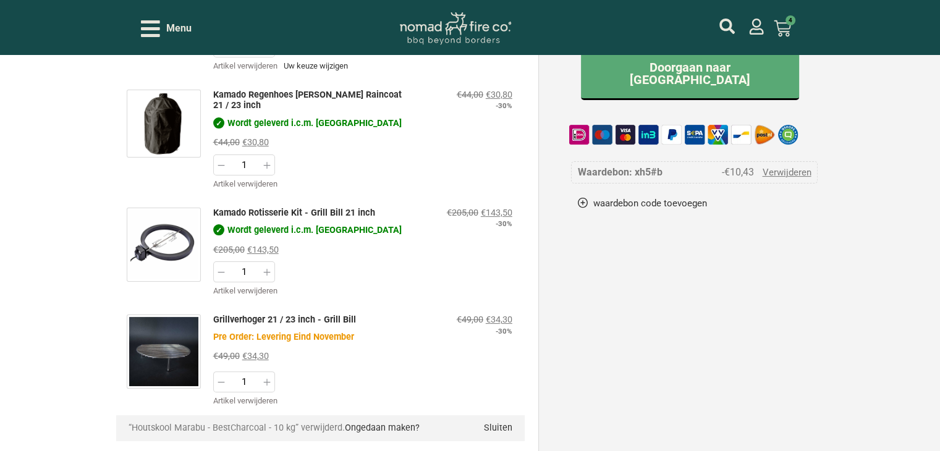
scroll to position [62, 0]
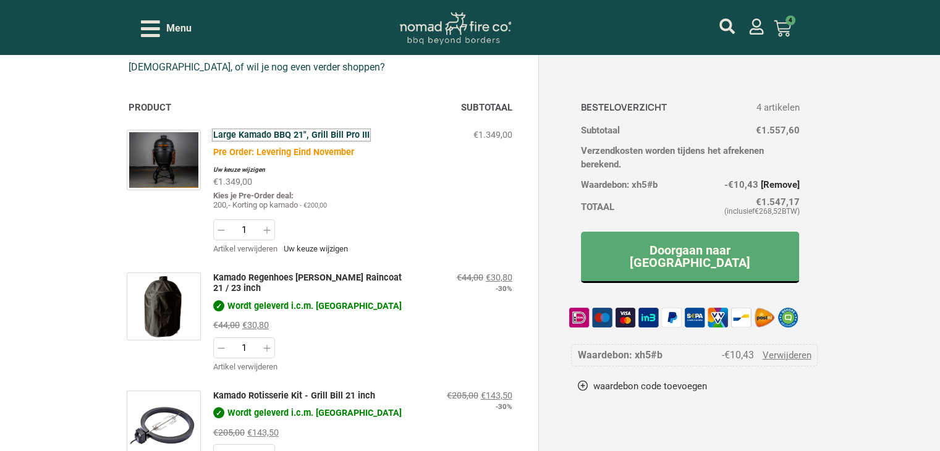
click at [257, 132] on link "Large Kamado BBQ 21", Grill Bill Pro III" at bounding box center [291, 135] width 156 height 11
